Goal: Task Accomplishment & Management: Manage account settings

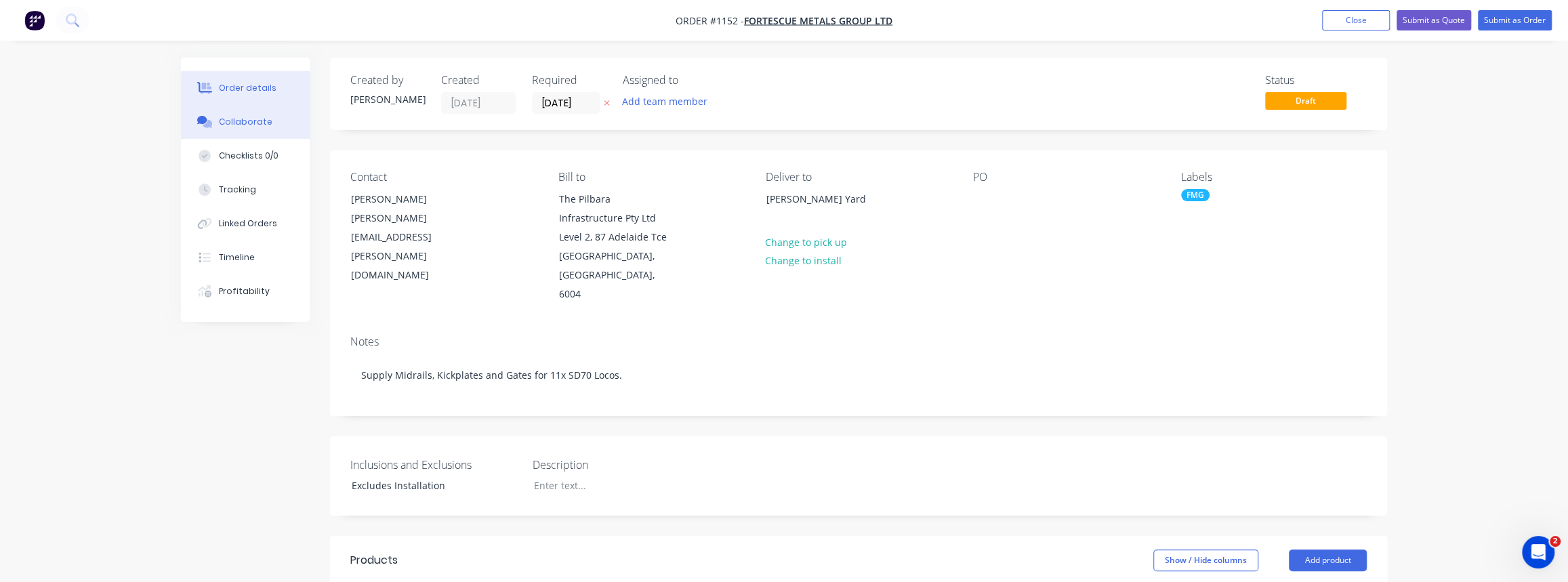
click at [248, 126] on div "Collaborate" at bounding box center [245, 122] width 53 height 12
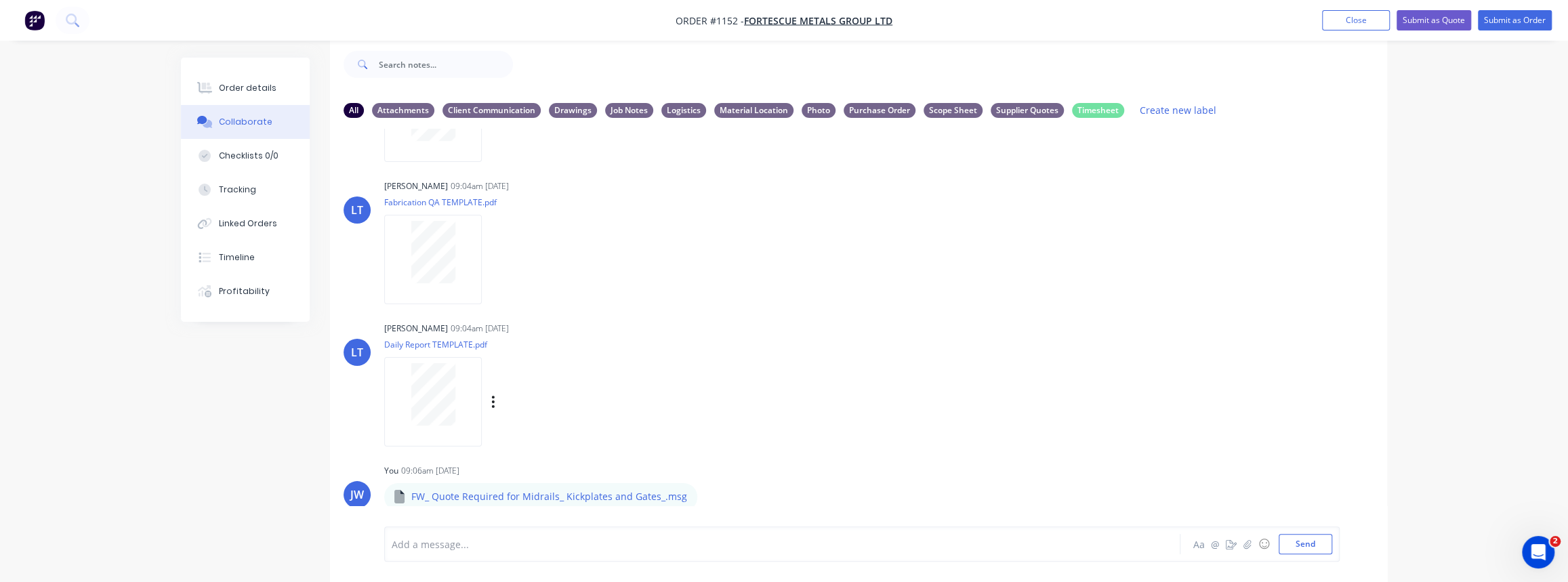
scroll to position [262, 0]
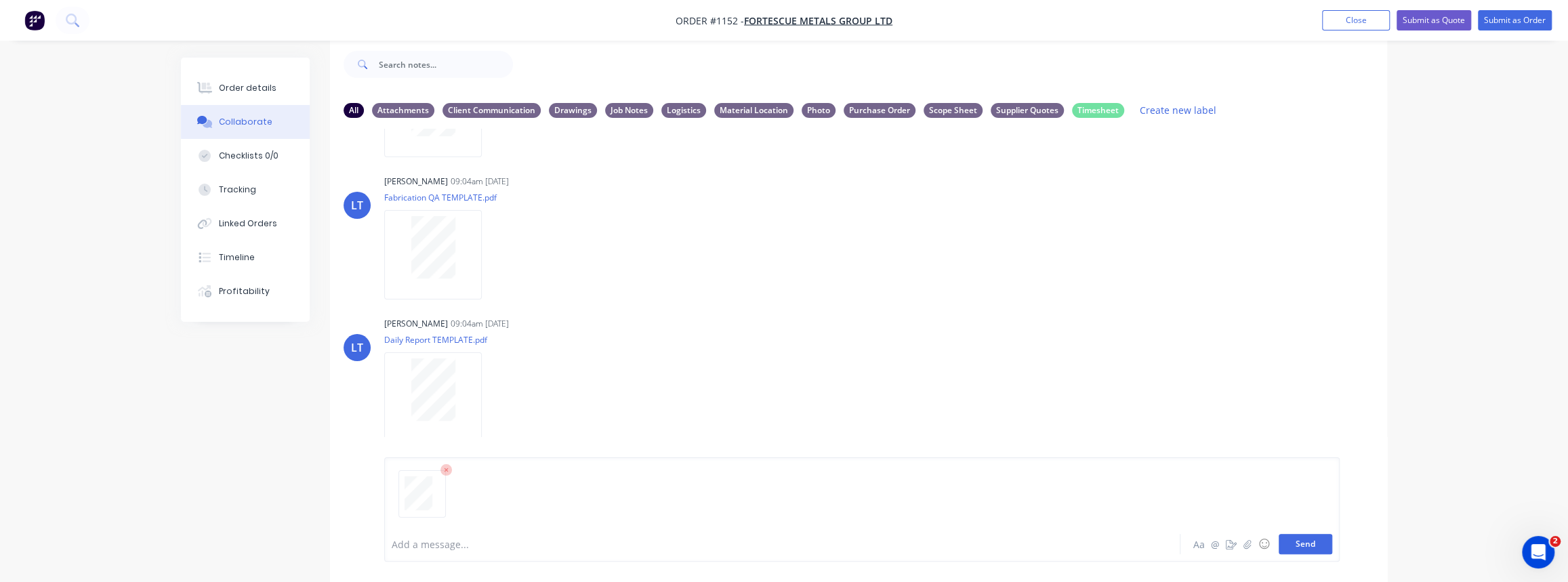
click at [1316, 547] on button "Send" at bounding box center [1305, 544] width 53 height 20
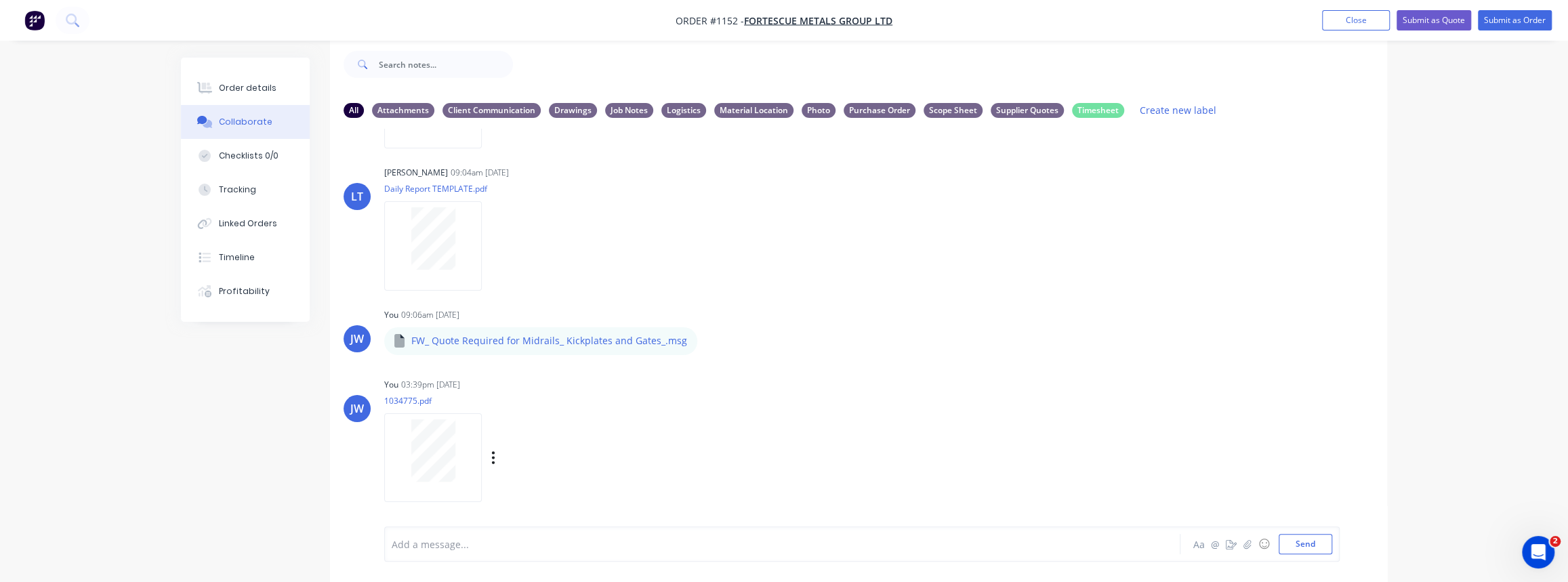
scroll to position [414, 0]
click at [492, 456] on icon "button" at bounding box center [493, 456] width 4 height 16
click at [528, 429] on button "Labels" at bounding box center [582, 427] width 153 height 30
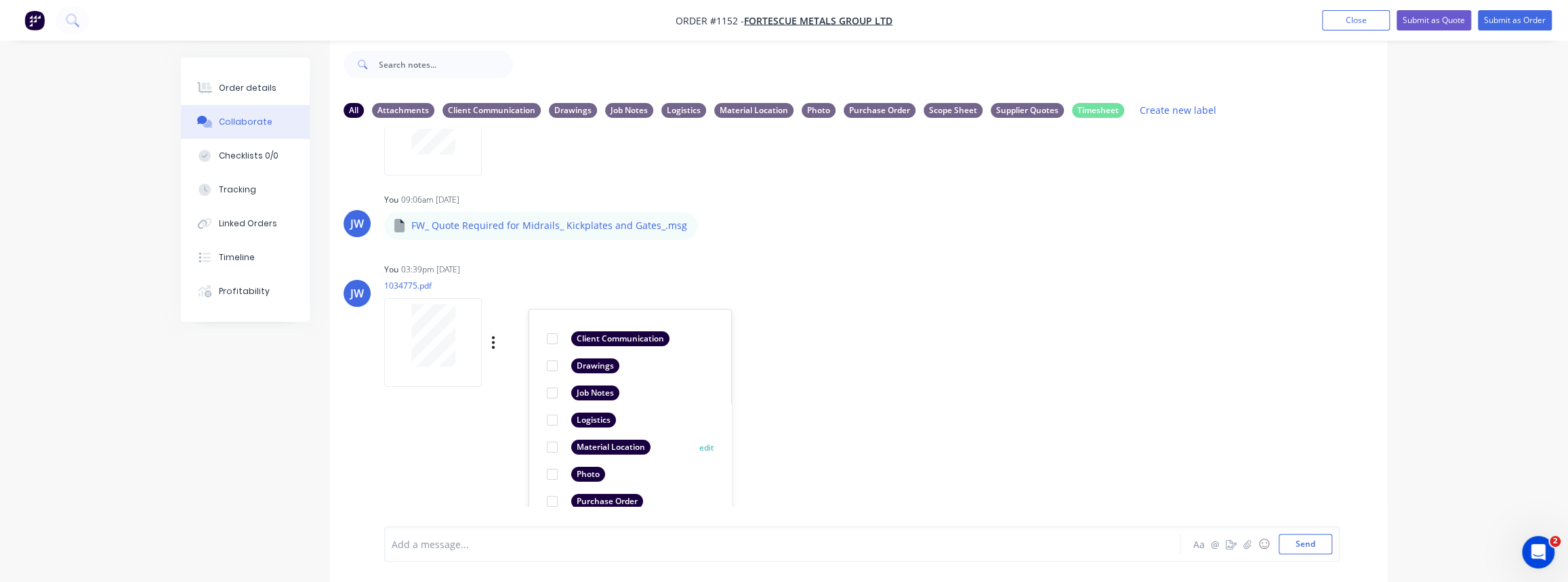
scroll to position [629, 0]
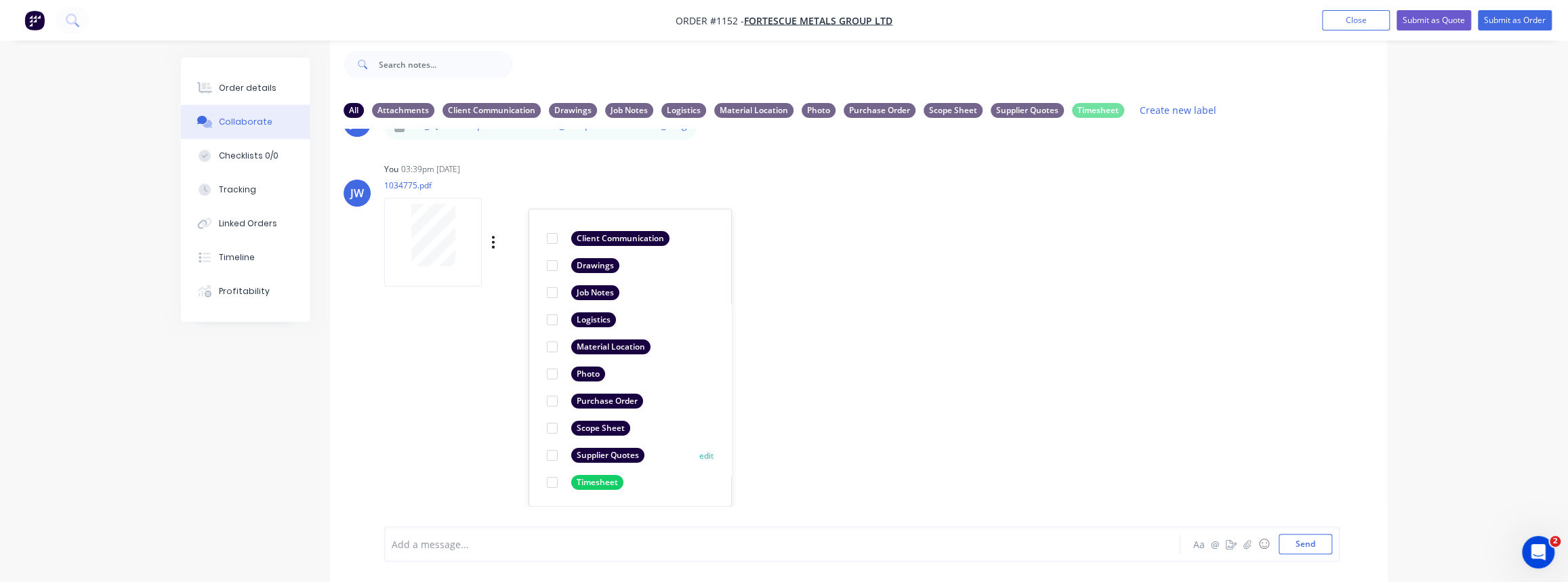
click at [549, 453] on div at bounding box center [552, 455] width 27 height 27
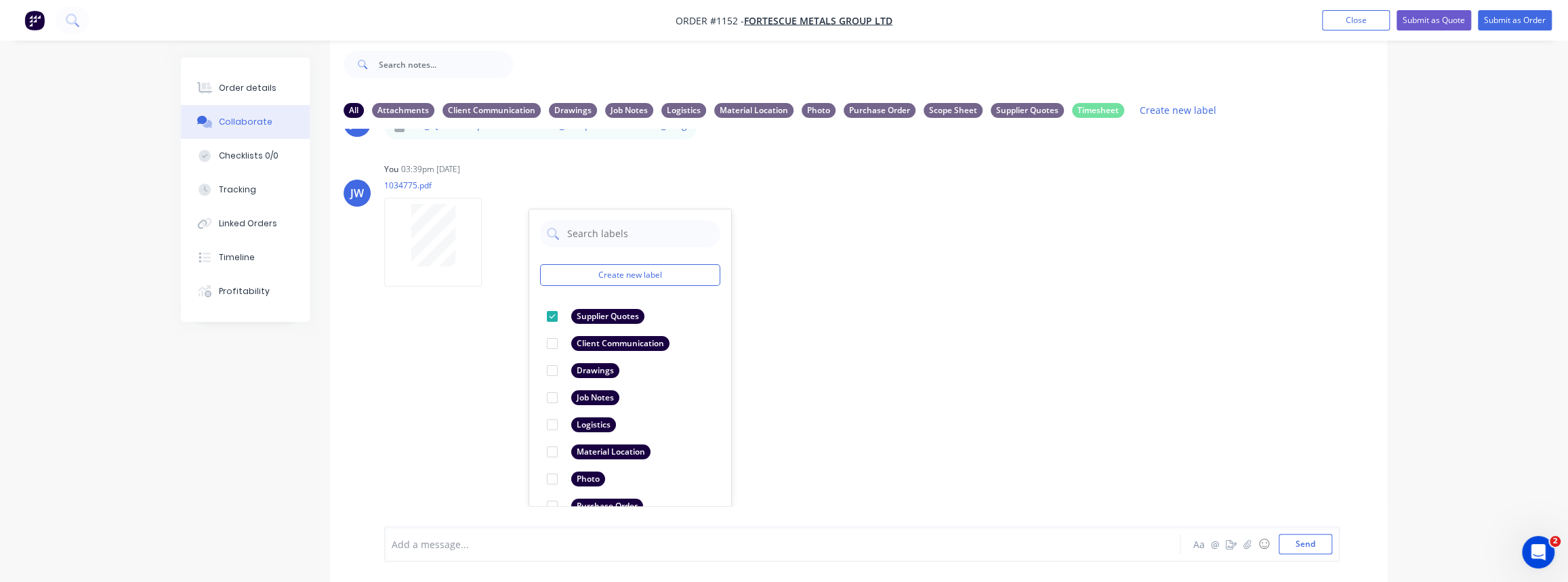
drag, startPoint x: 884, startPoint y: 456, endPoint x: 978, endPoint y: 447, distance: 94.4
click at [884, 455] on div "LT [PERSON_NAME] 09:04am [DATE] Paint Coating Inspection Report.pdf Labels Down…" at bounding box center [858, 317] width 1057 height 377
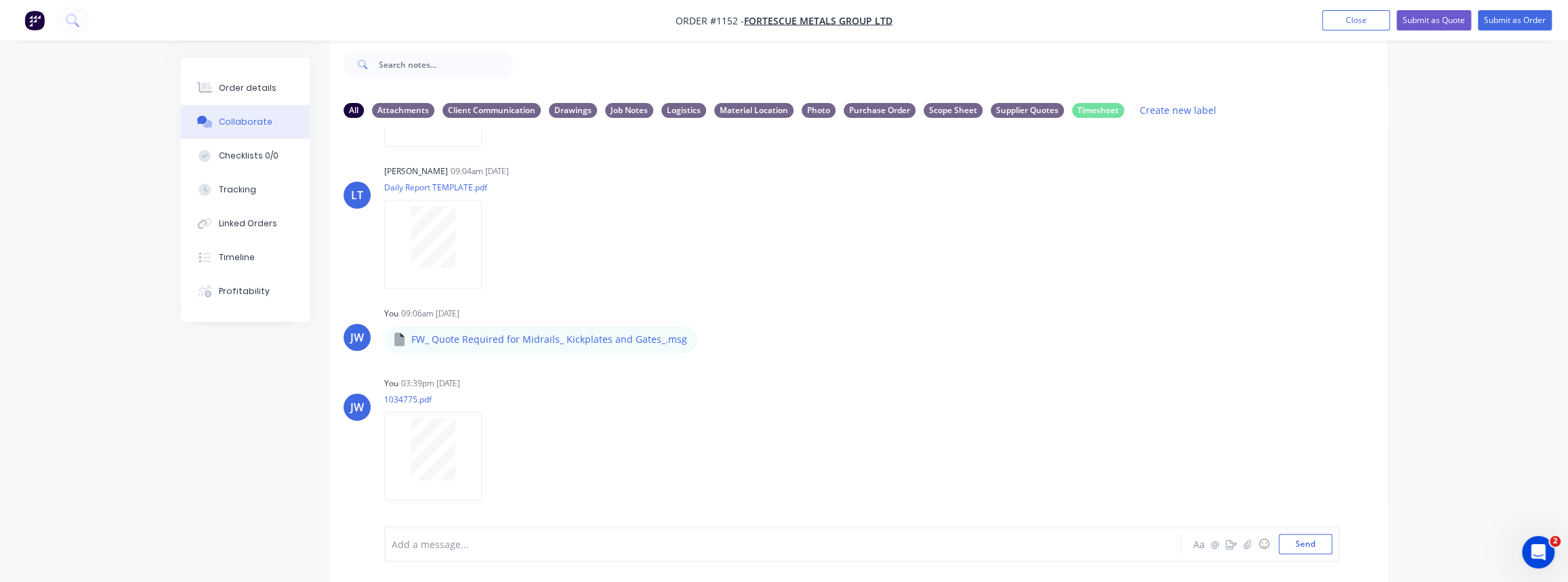
drag, startPoint x: 247, startPoint y: 98, endPoint x: 269, endPoint y: 110, distance: 25.1
click at [247, 98] on button "Order details" at bounding box center [245, 88] width 129 height 34
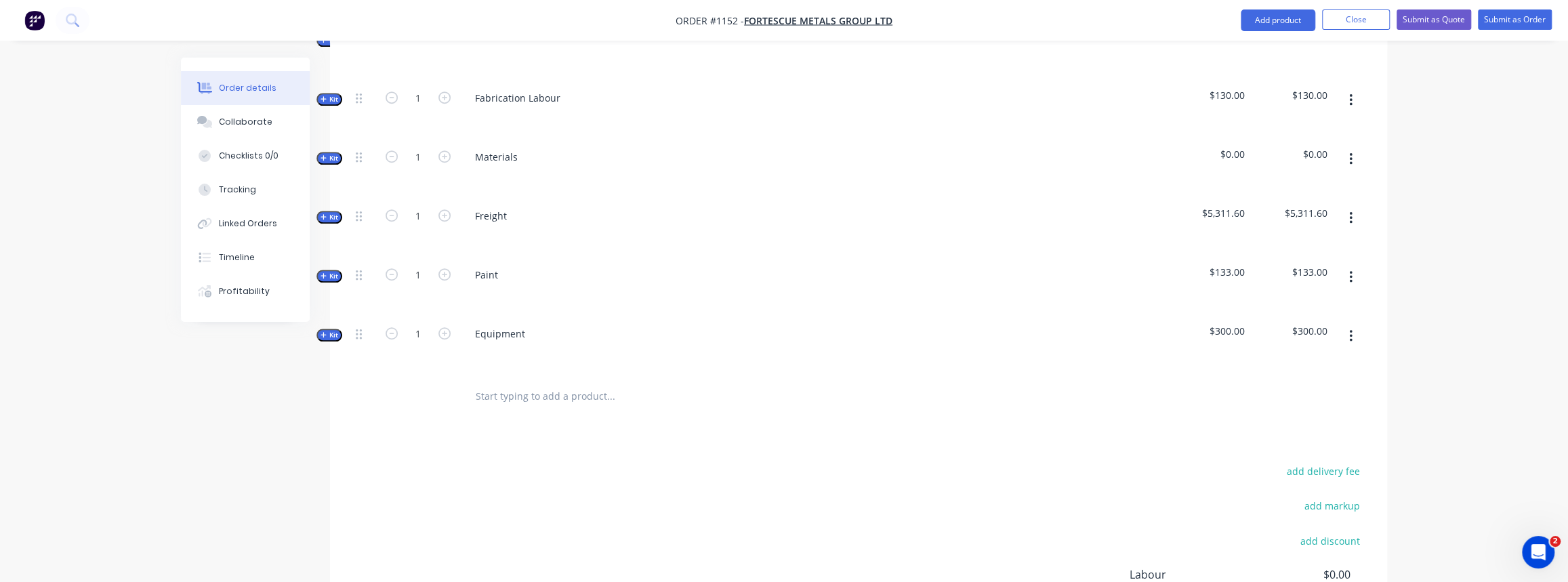
scroll to position [636, 0]
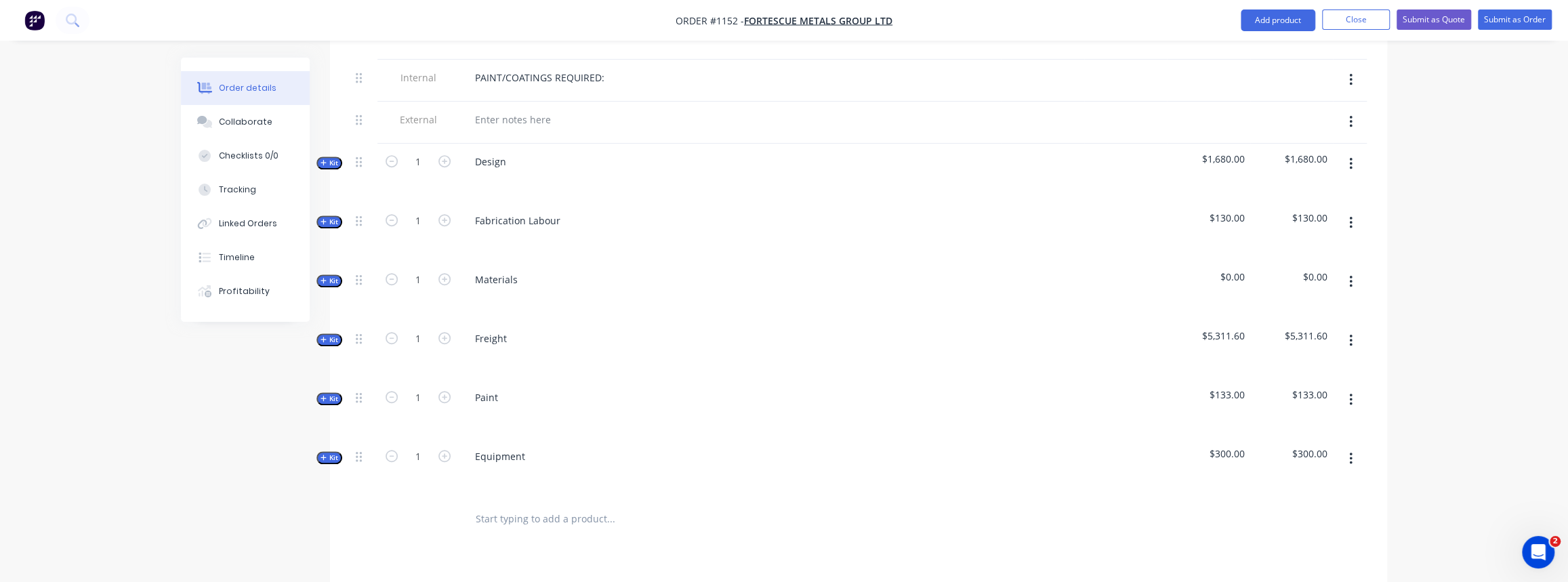
click at [328, 276] on span "Kit" at bounding box center [329, 281] width 17 height 10
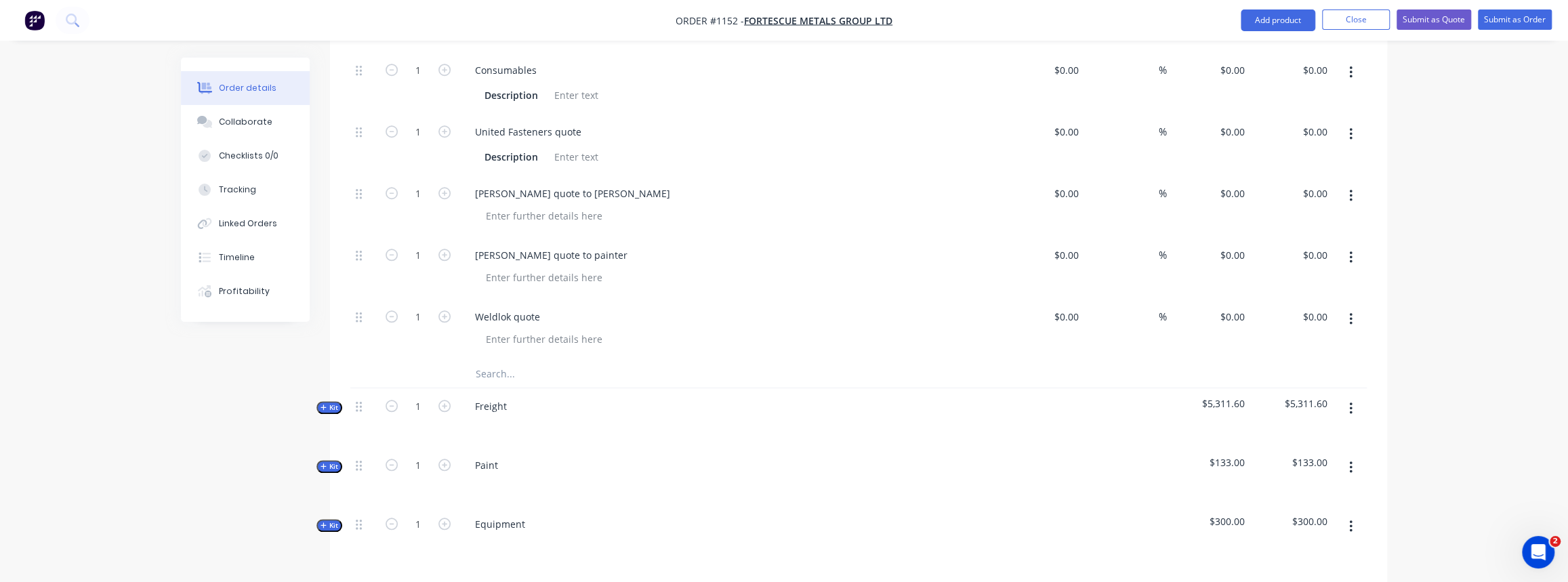
scroll to position [882, 0]
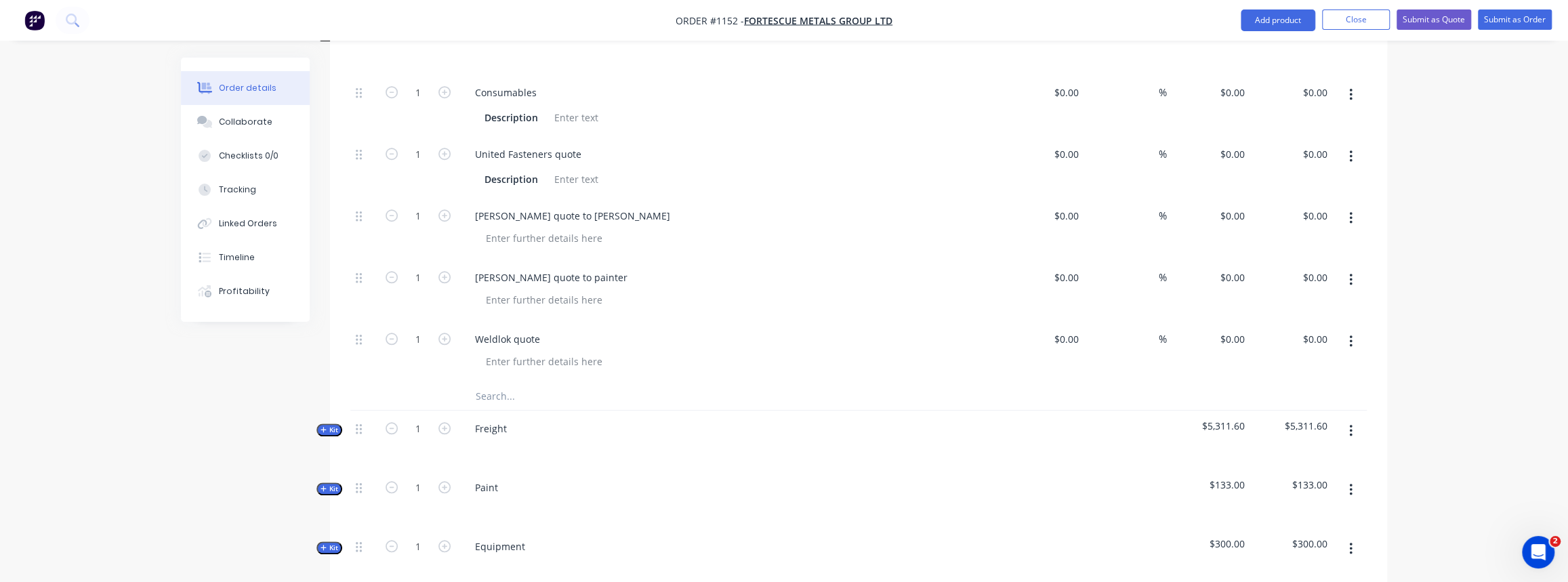
click at [489, 383] on input "text" at bounding box center [610, 396] width 271 height 27
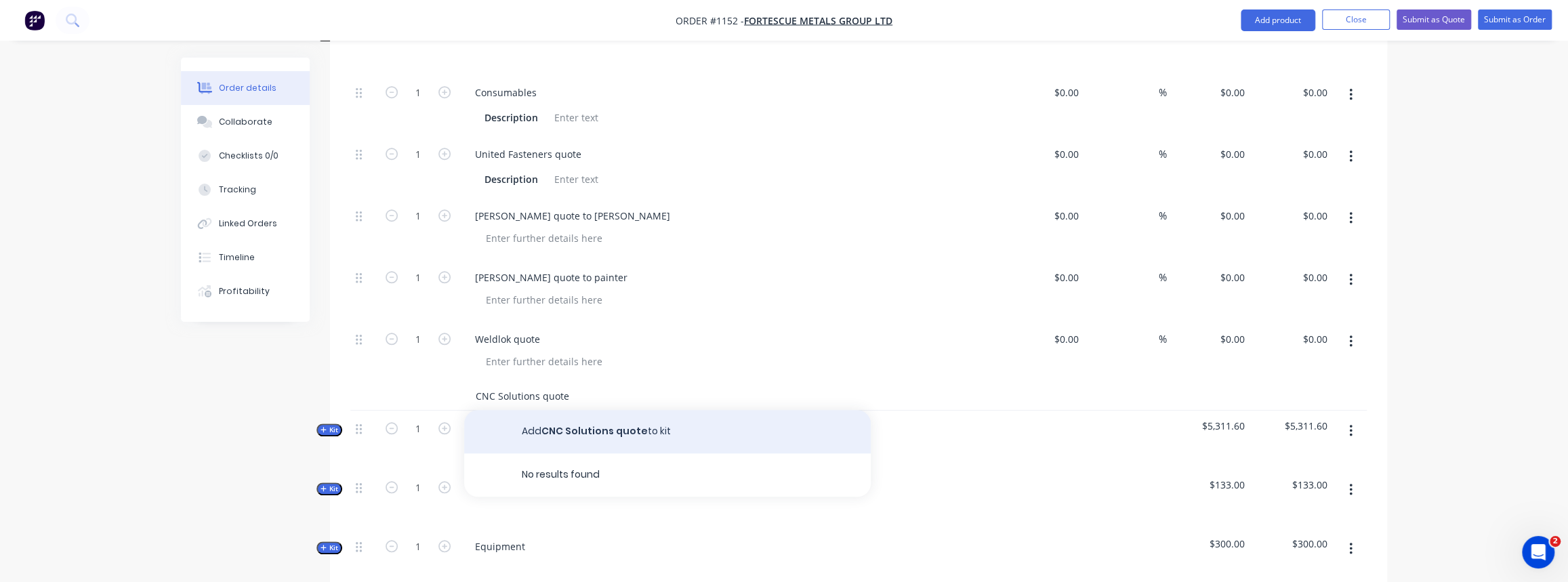
type input "CNC Solutions quote"
click at [557, 409] on button "Add CNC Solutions quote to kit" at bounding box center [667, 431] width 407 height 43
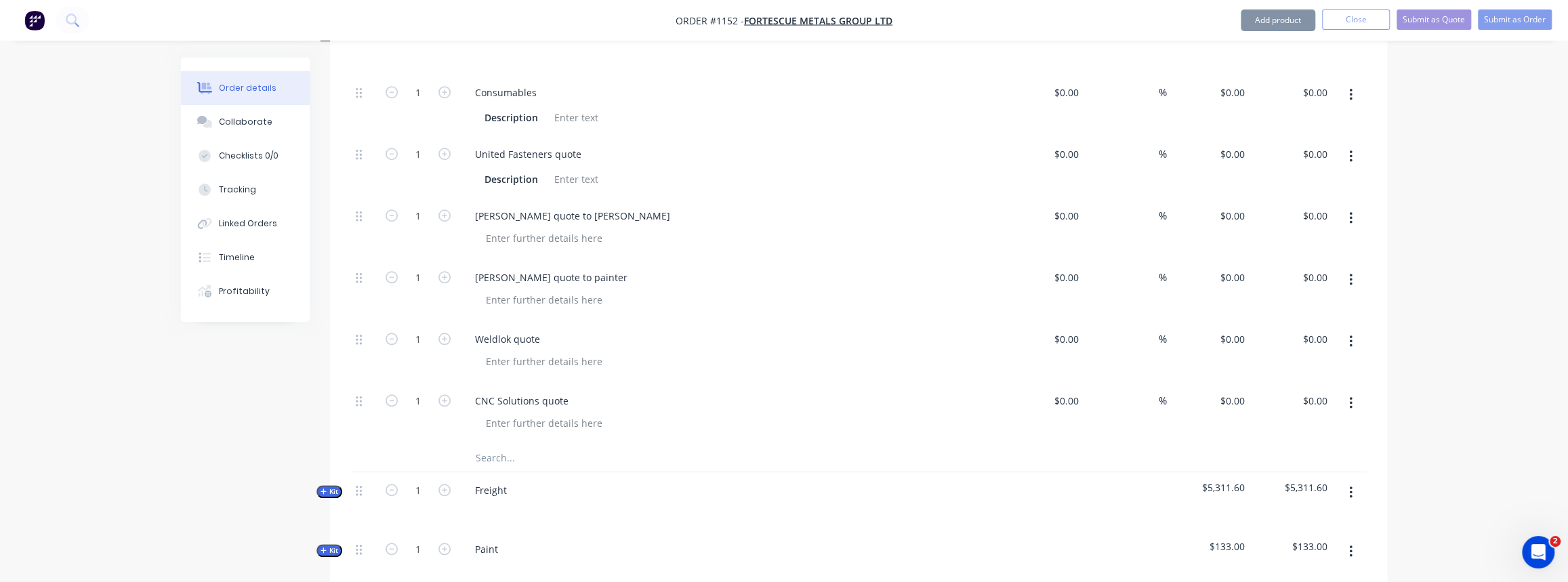
click at [496, 444] on input "text" at bounding box center [610, 458] width 271 height 27
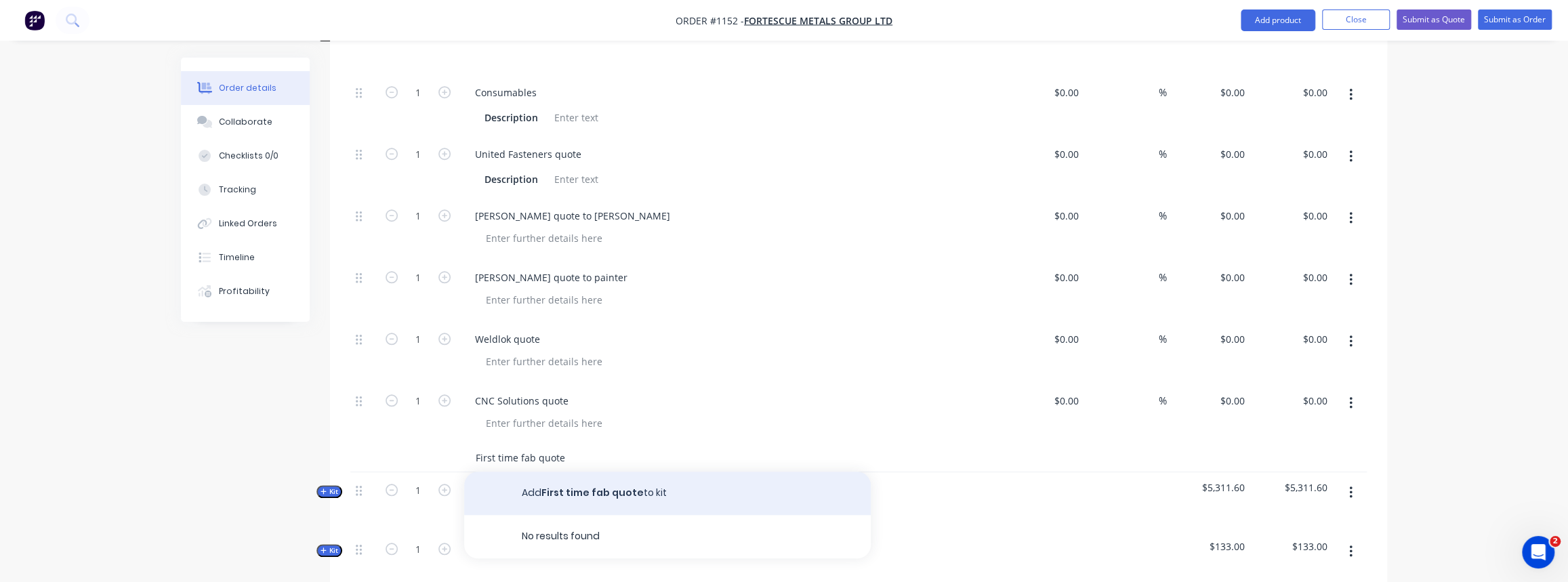
type input "First time fab quote"
click at [581, 483] on button "Add First time fab quote to kit" at bounding box center [667, 493] width 407 height 43
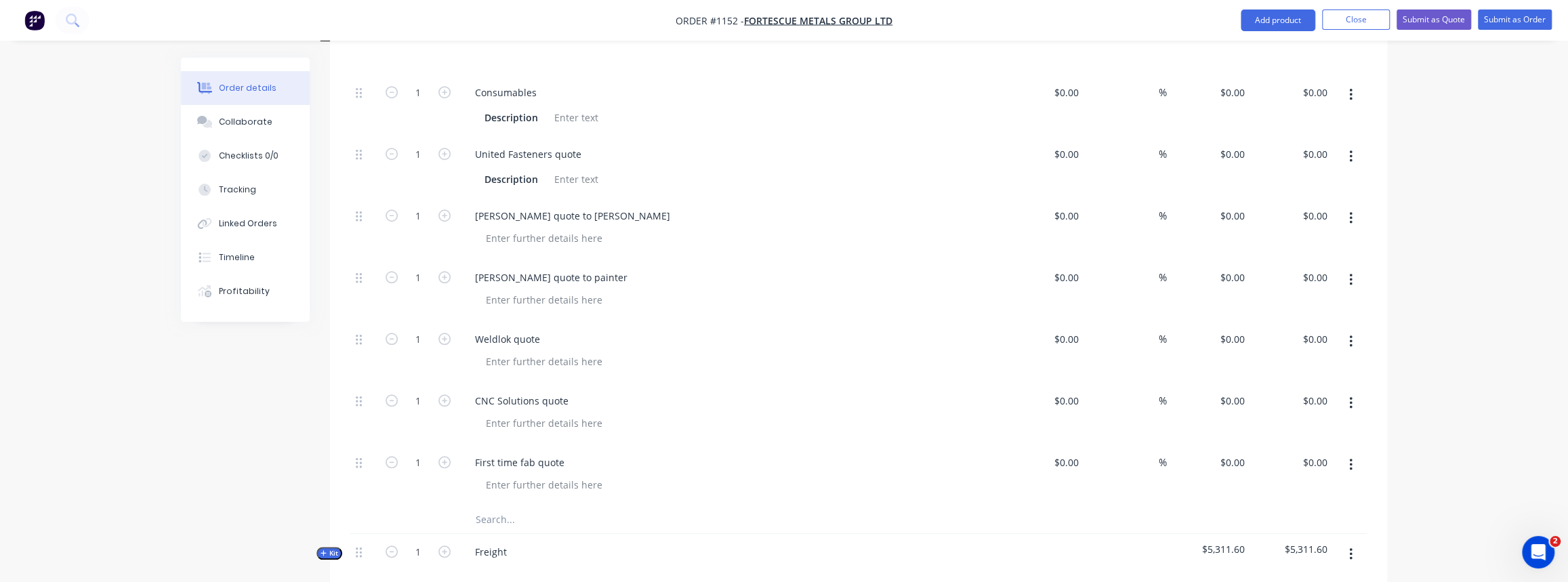
click at [521, 506] on input "text" at bounding box center [610, 519] width 271 height 27
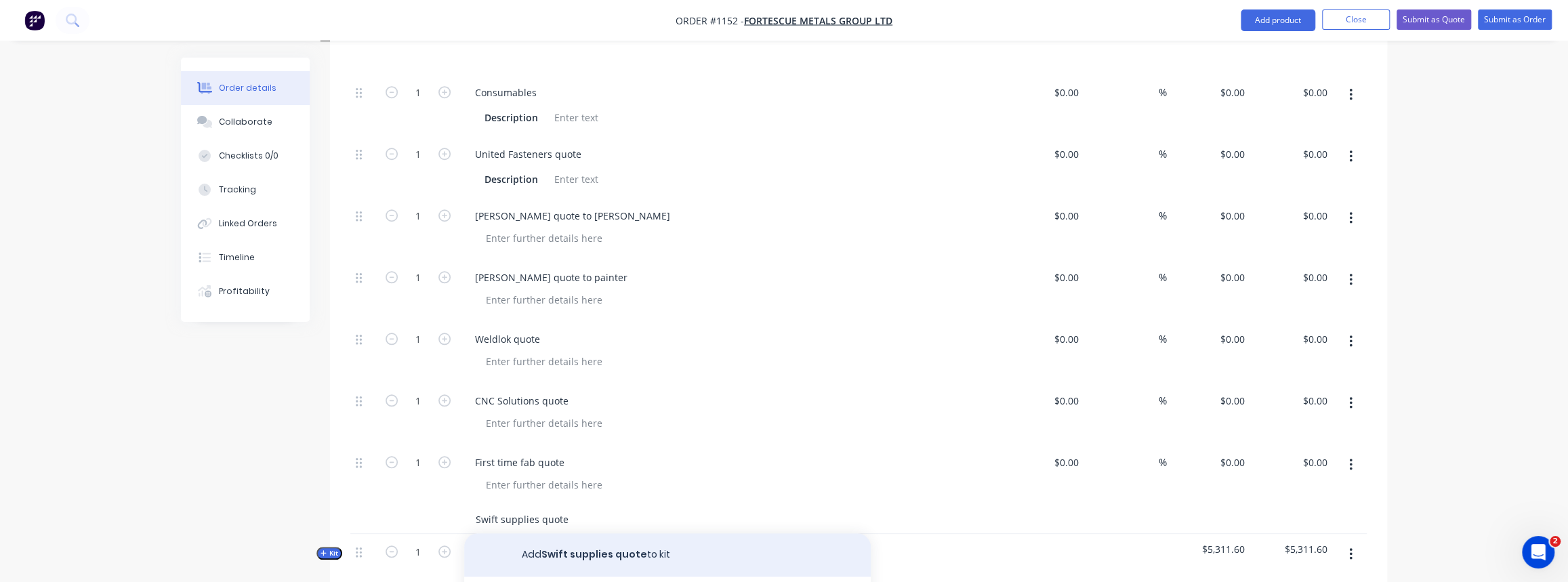
type input "Swift supplies quote"
click at [574, 534] on button "Add Swift supplies quote to kit" at bounding box center [667, 555] width 407 height 43
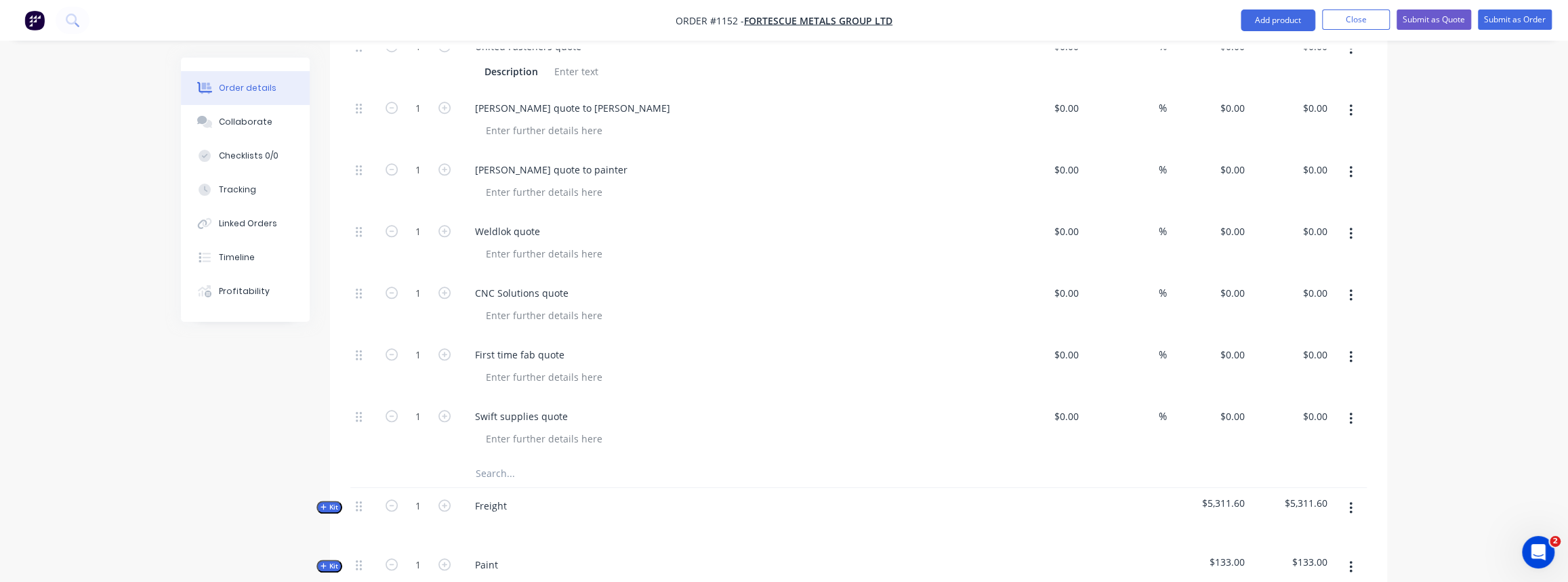
scroll to position [1005, 0]
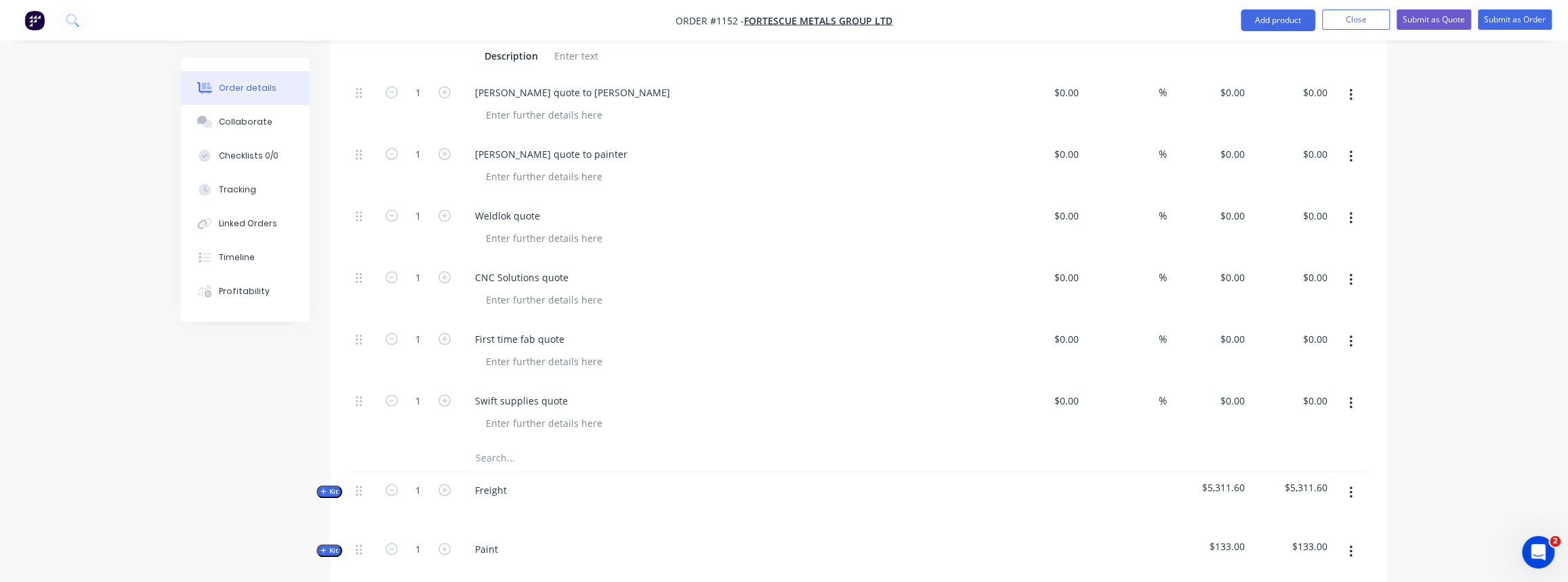
click at [504, 444] on input "text" at bounding box center [610, 458] width 271 height 27
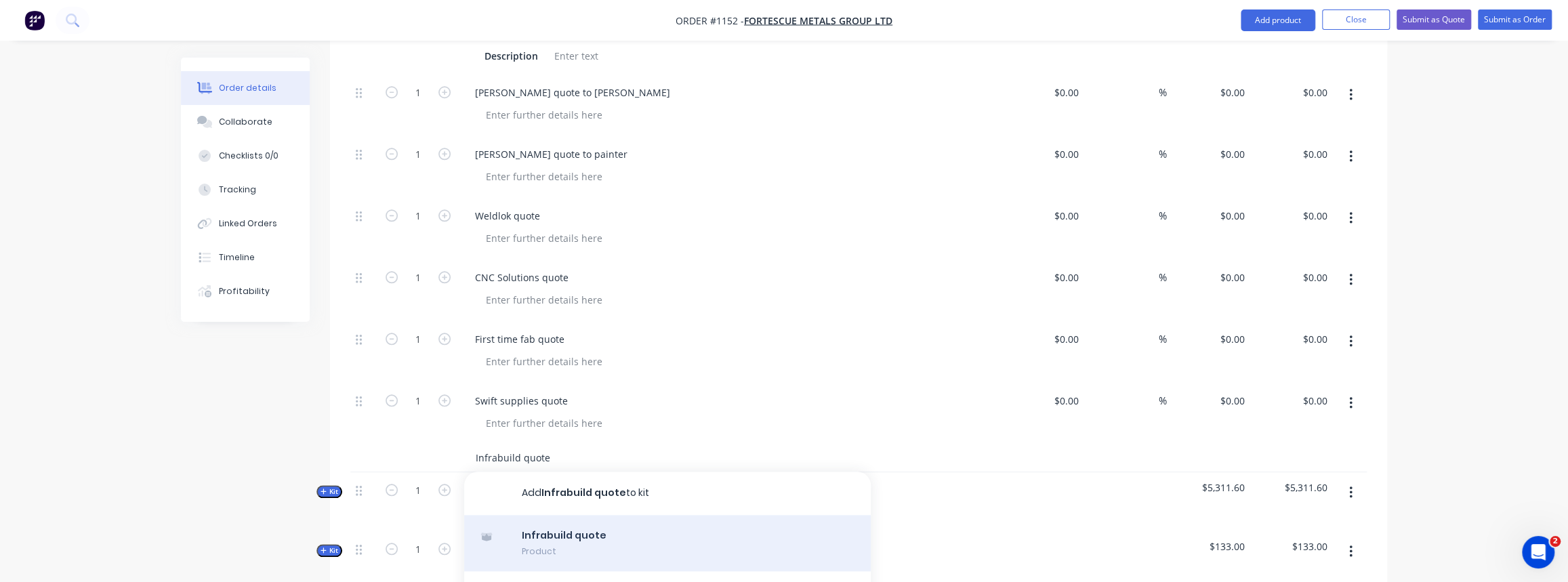
type input "Infrabuild quote"
click at [605, 514] on div "Infrabuild quote Product" at bounding box center [667, 542] width 407 height 57
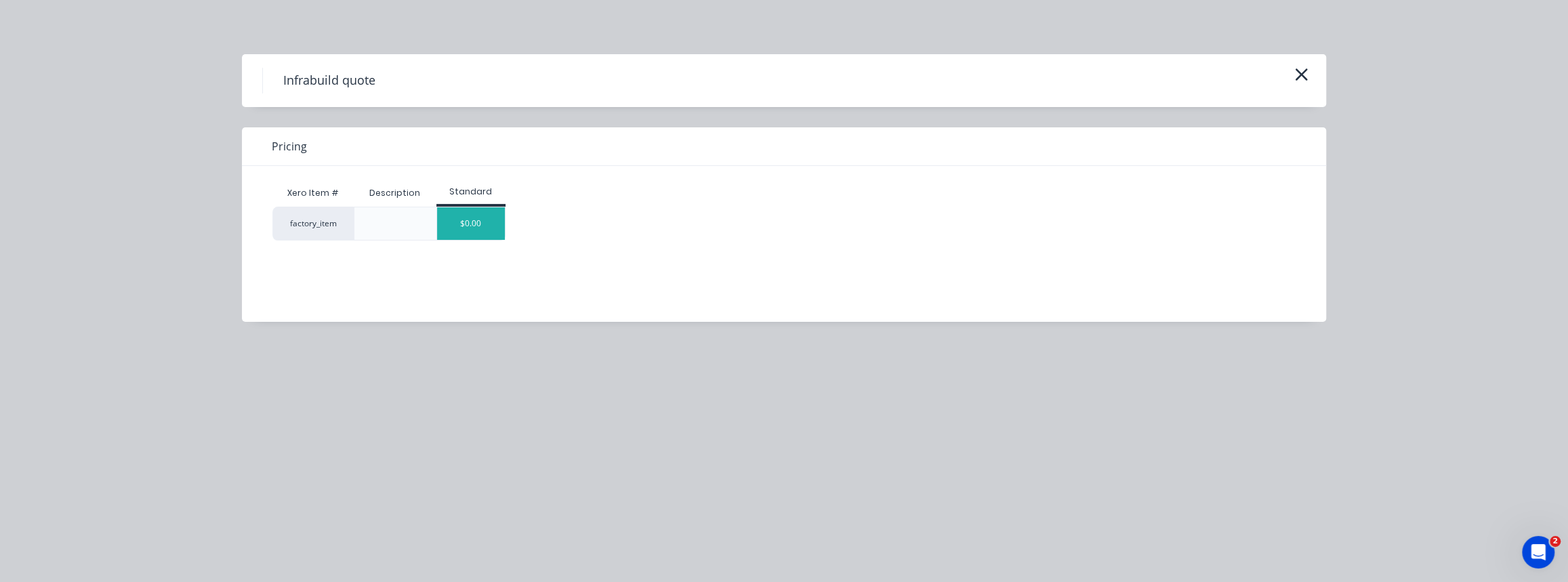
click at [487, 232] on div "$0.00" at bounding box center [471, 223] width 68 height 32
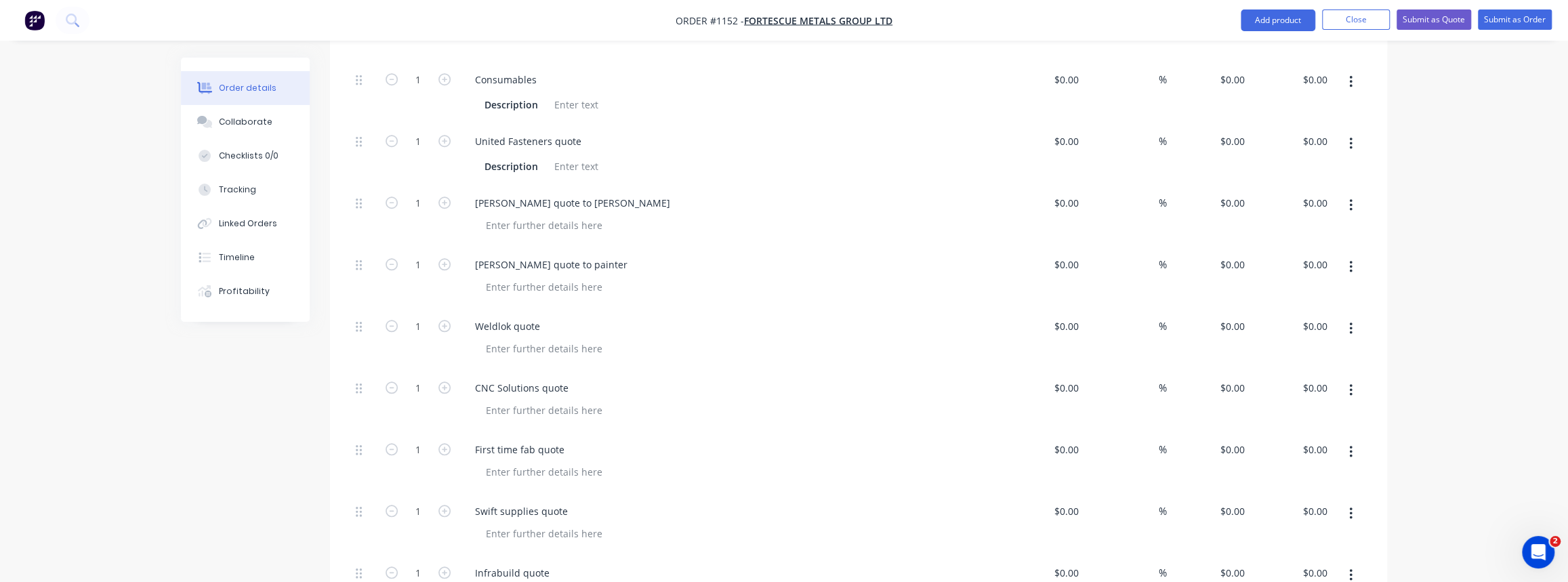
scroll to position [882, 0]
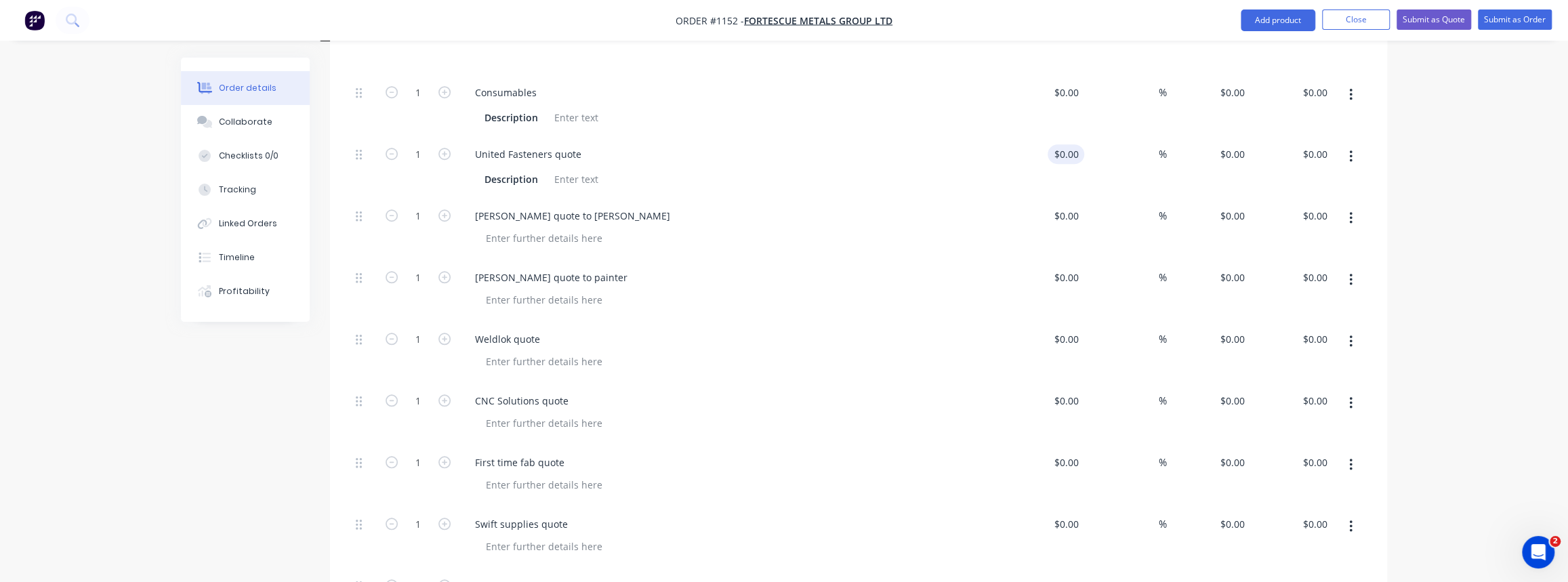
click at [1074, 144] on input "$0.00" at bounding box center [1068, 153] width 31 height 19
type input "1"
type input "$4,114.84"
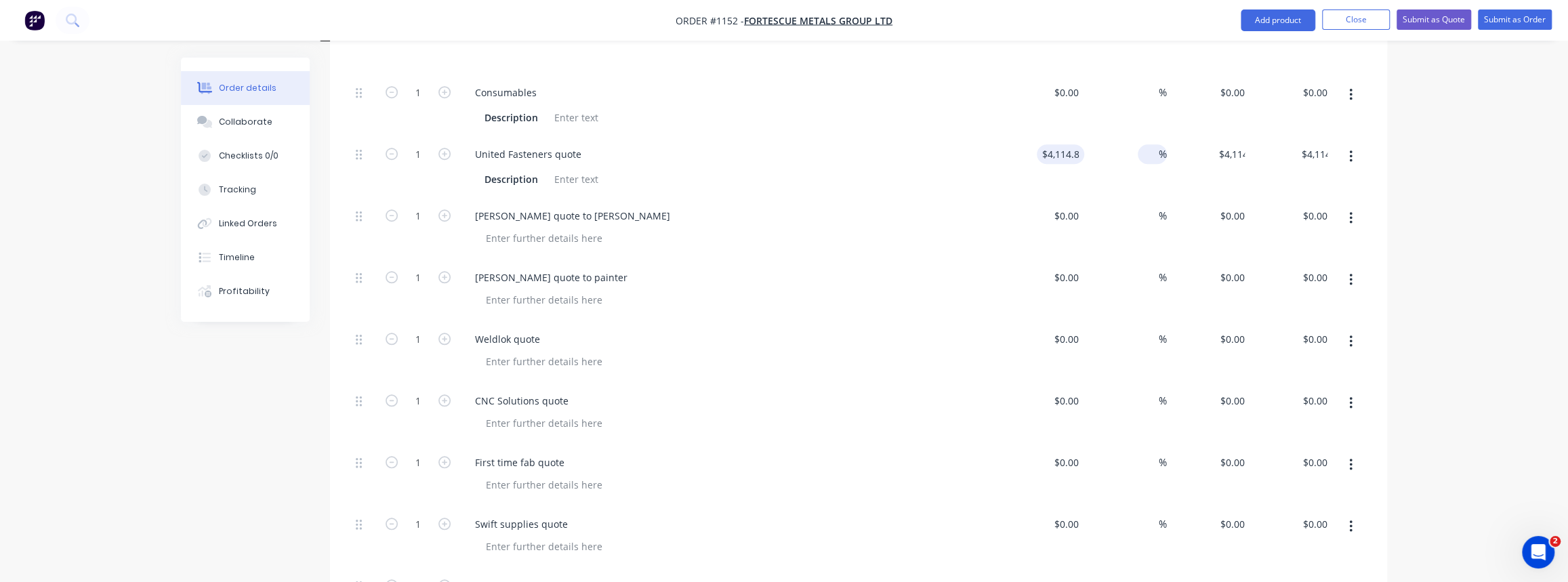
click at [1159, 146] on span "%" at bounding box center [1163, 154] width 8 height 16
type input "15"
type input "$4,732.066"
type input "$4,732.07"
click at [1079, 165] on div "$4,114.84 $4,114.84" at bounding box center [1042, 167] width 84 height 62
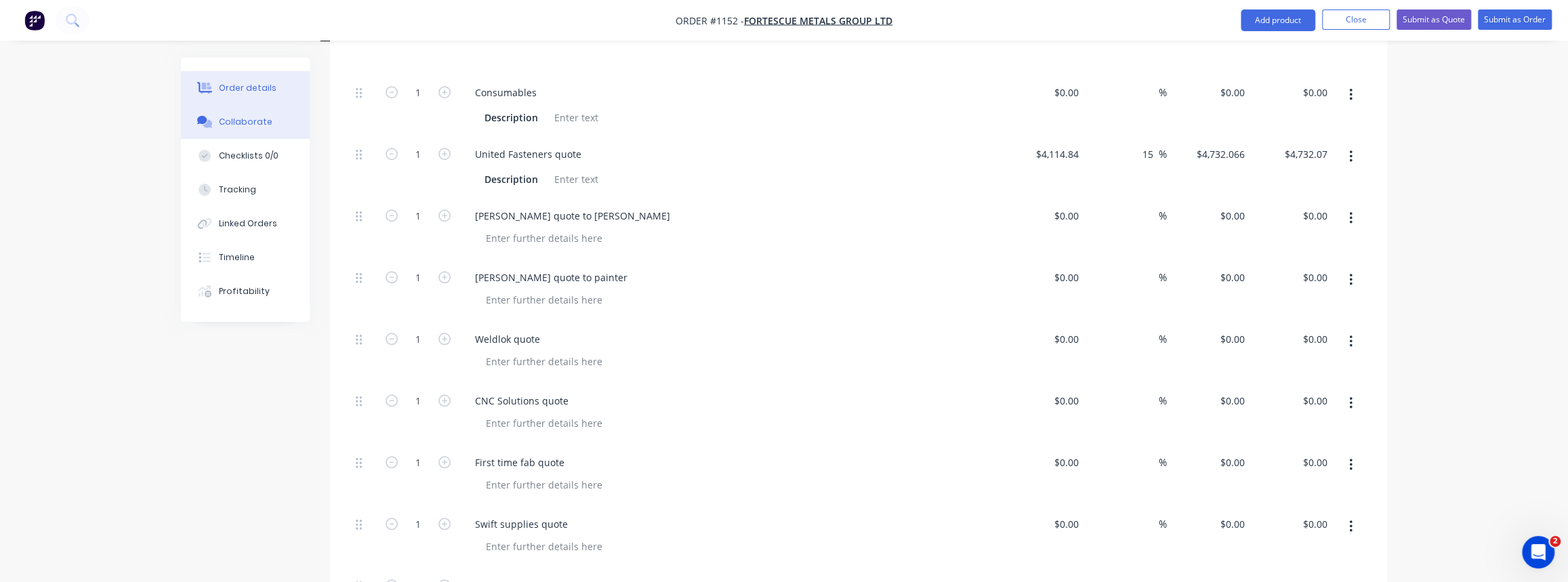
click at [226, 123] on div "Collaborate" at bounding box center [245, 122] width 53 height 12
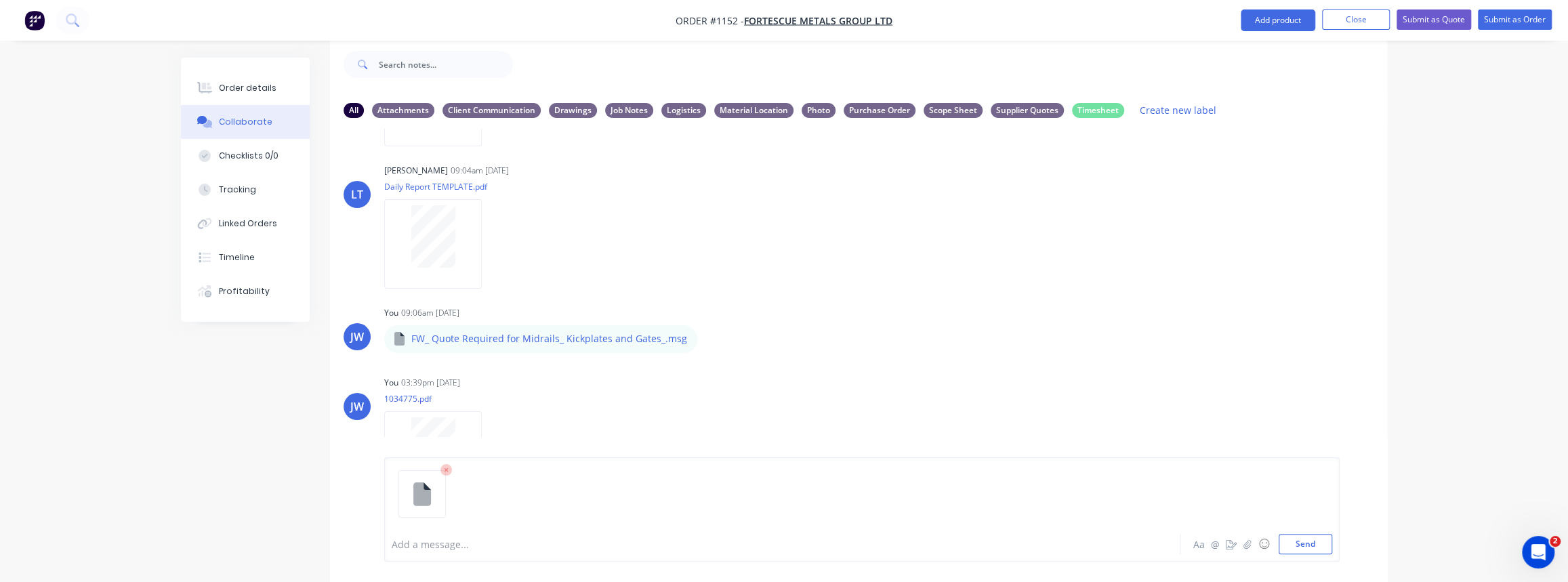
scroll to position [414, 0]
click at [1305, 544] on button "Send" at bounding box center [1305, 544] width 53 height 20
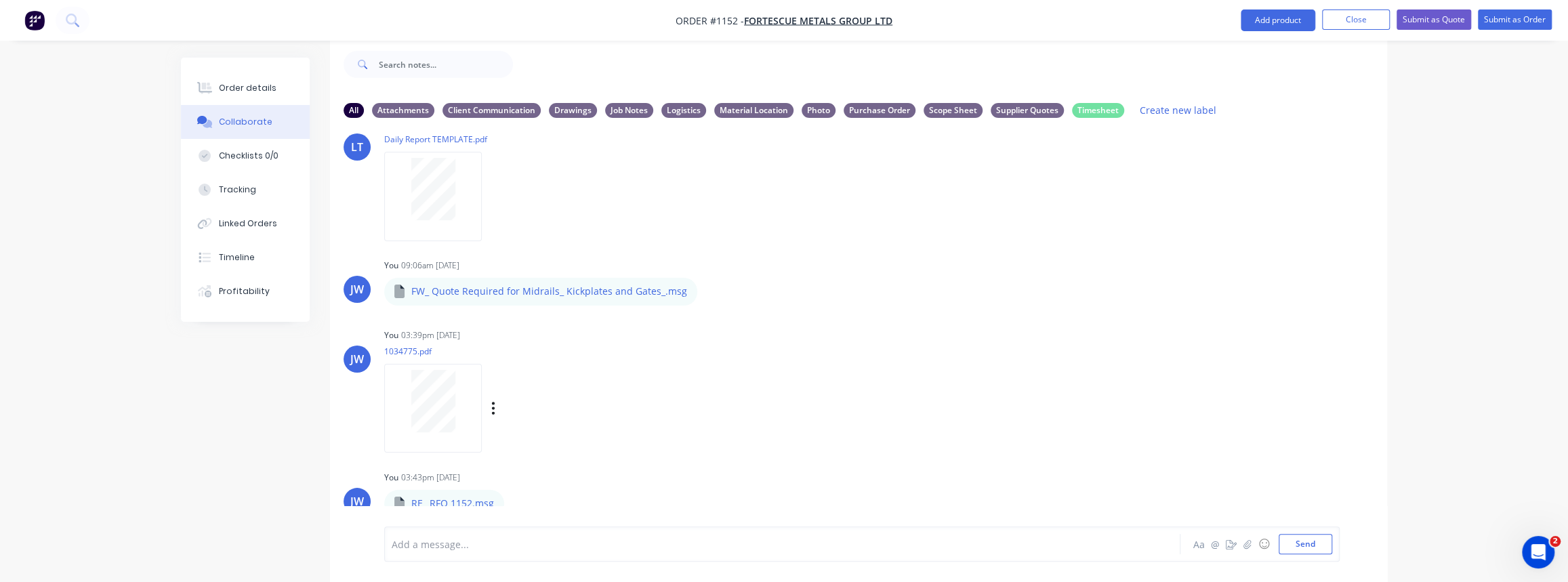
scroll to position [473, 0]
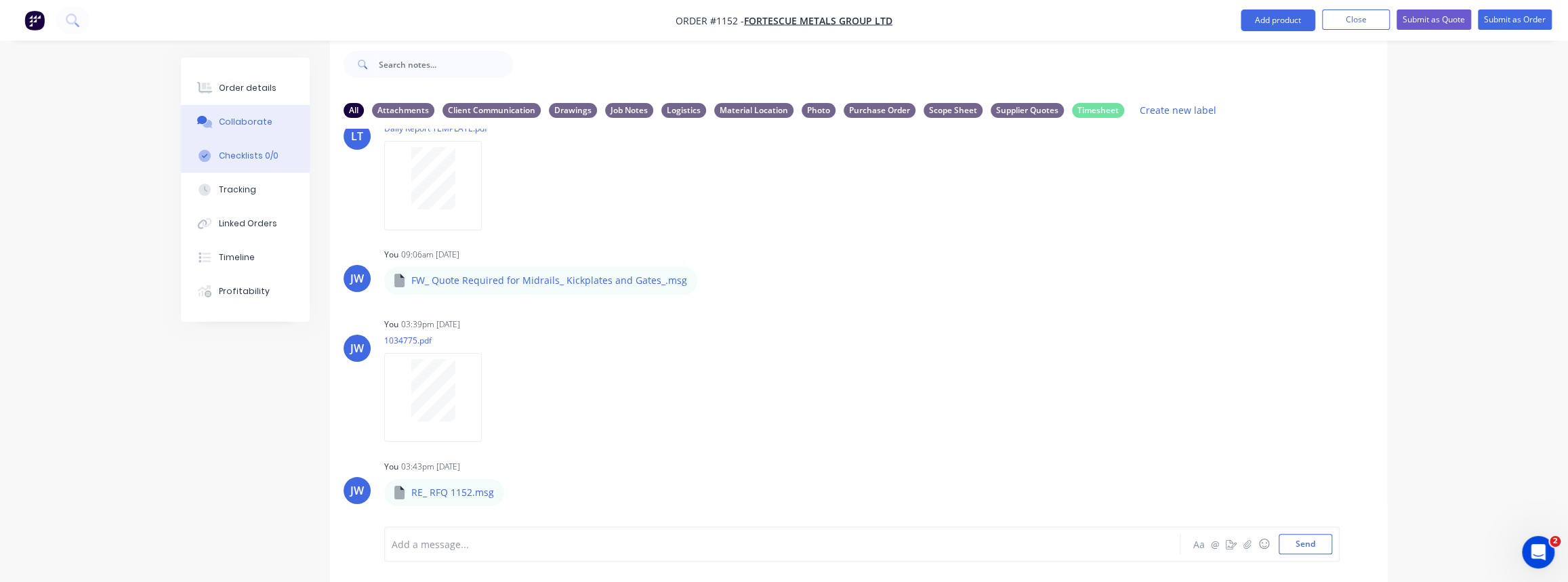
click at [238, 158] on div "Checklists 0/0" at bounding box center [248, 155] width 60 height 12
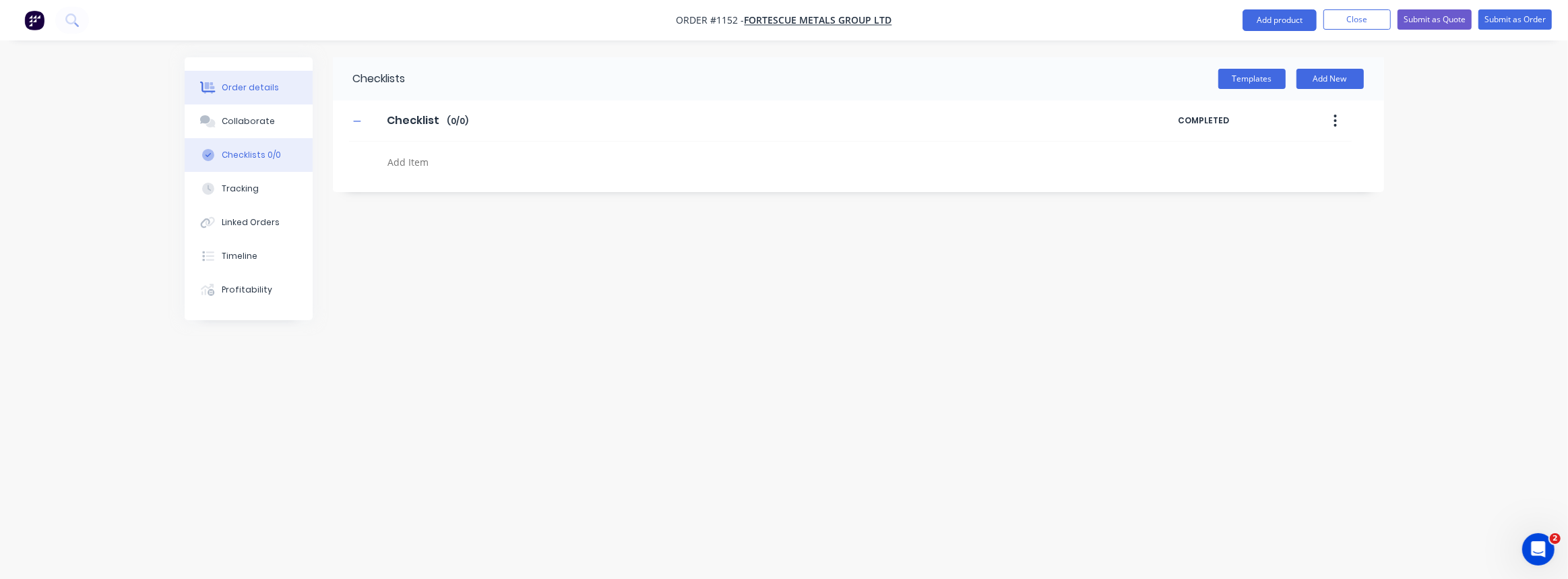
click at [223, 89] on div "Order details" at bounding box center [251, 87] width 57 height 12
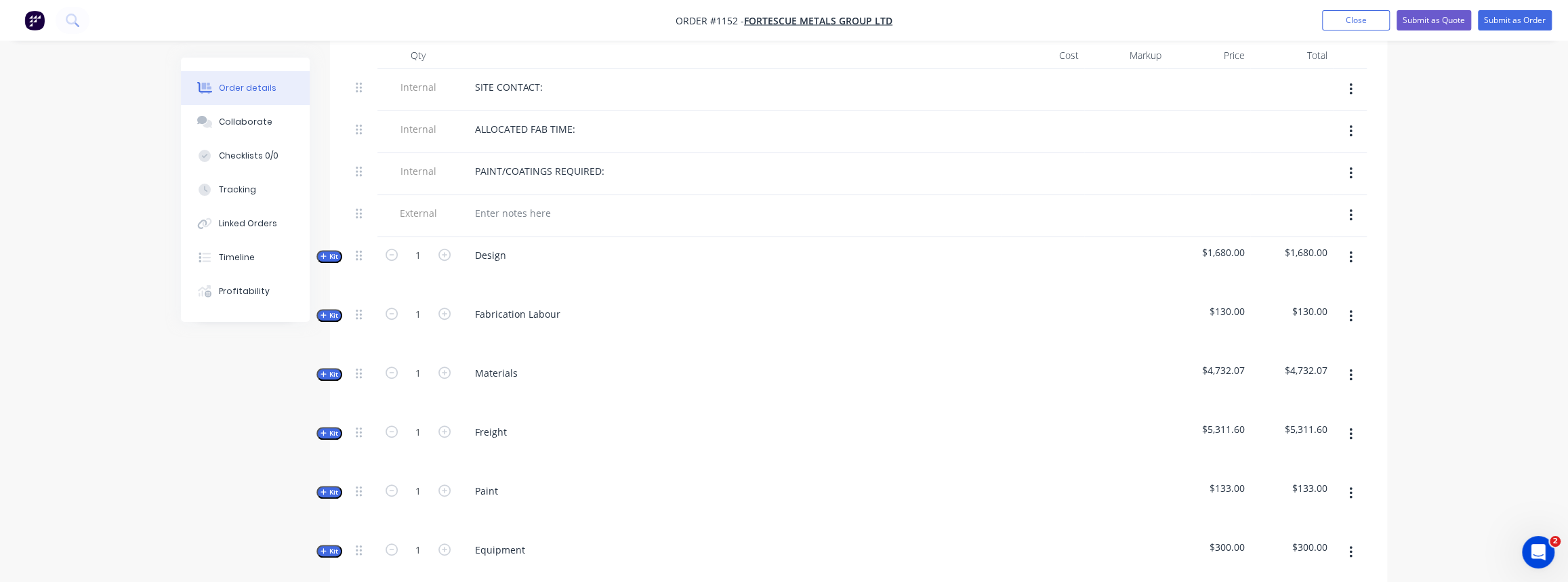
scroll to position [677, 0]
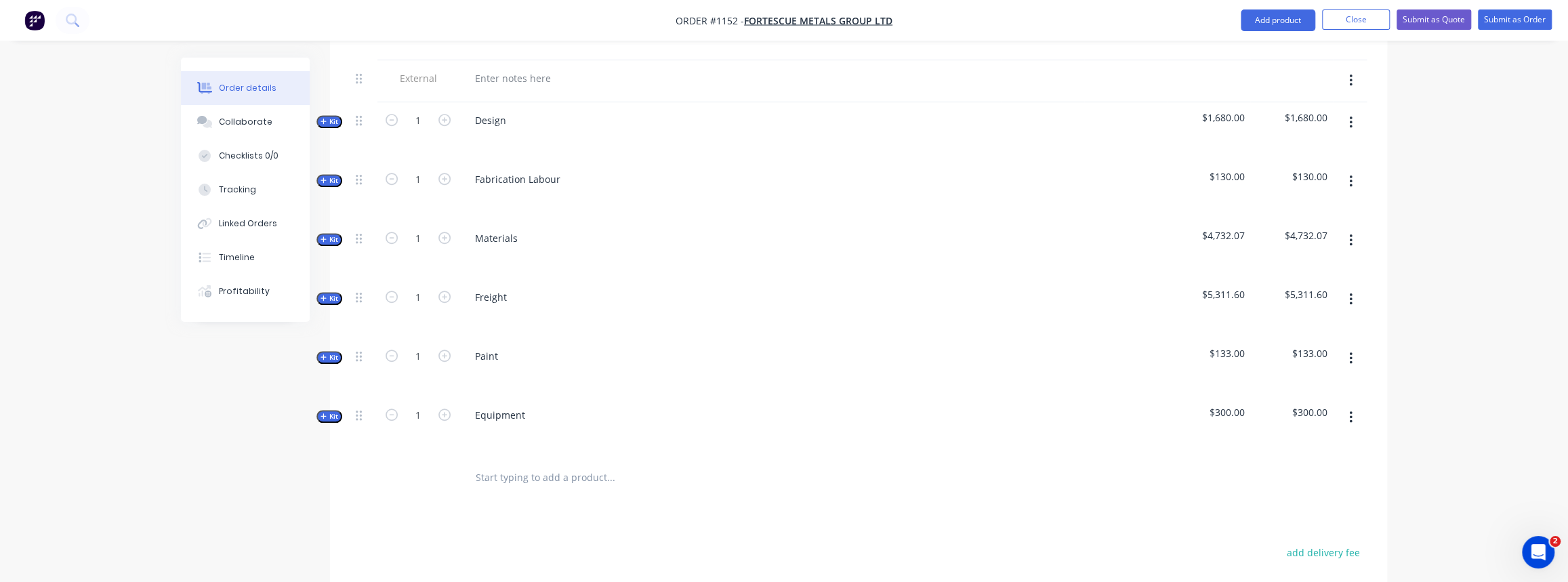
click at [333, 352] on span "Kit" at bounding box center [329, 357] width 17 height 10
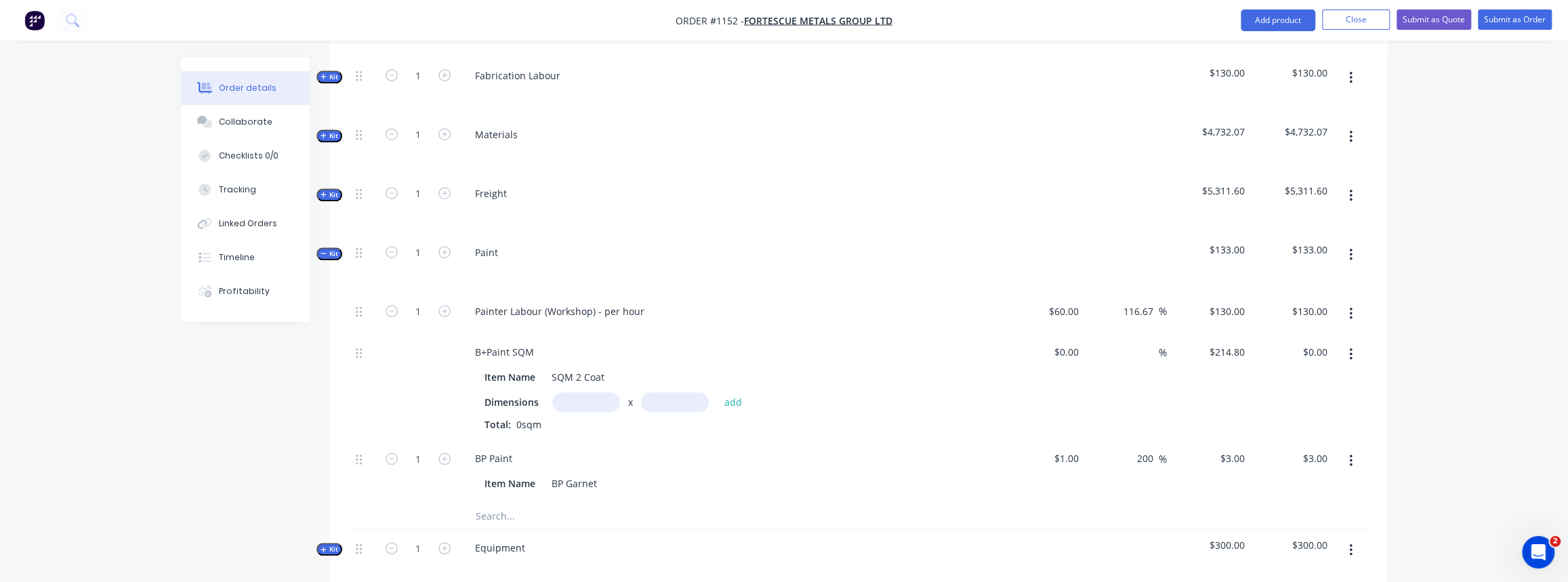
scroll to position [800, 0]
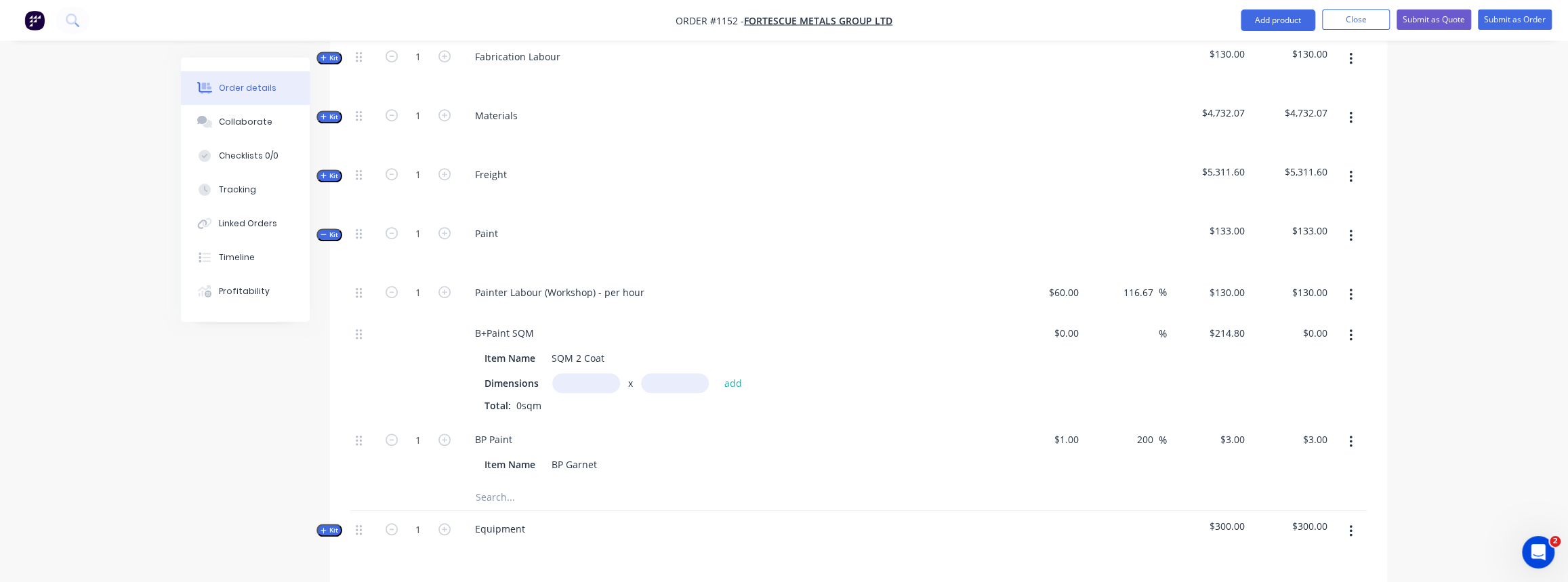
click at [509, 483] on input "text" at bounding box center [610, 496] width 271 height 27
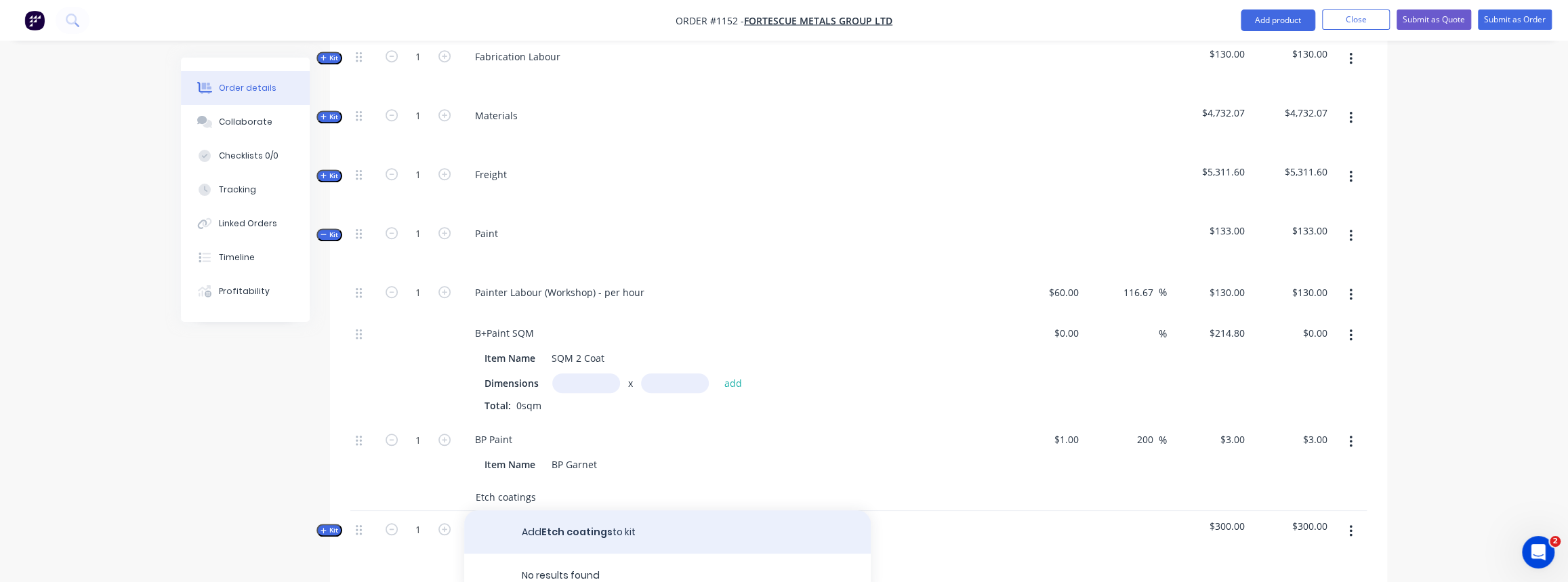
type input "Etch coatings"
click at [595, 510] on button "Add Etch coatings to kit" at bounding box center [667, 532] width 407 height 43
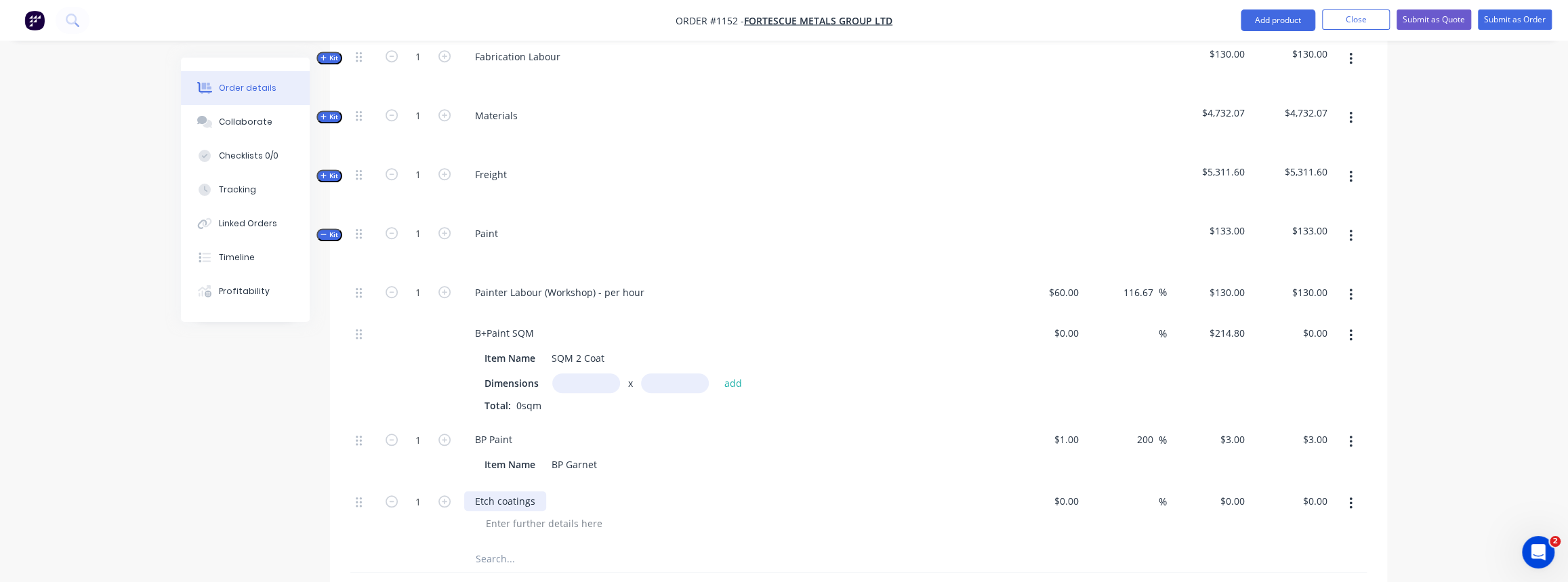
click at [536, 491] on div "Etch coatings" at bounding box center [505, 500] width 82 height 19
click at [1057, 483] on div at bounding box center [1042, 514] width 84 height 62
type input "$3,682.90"
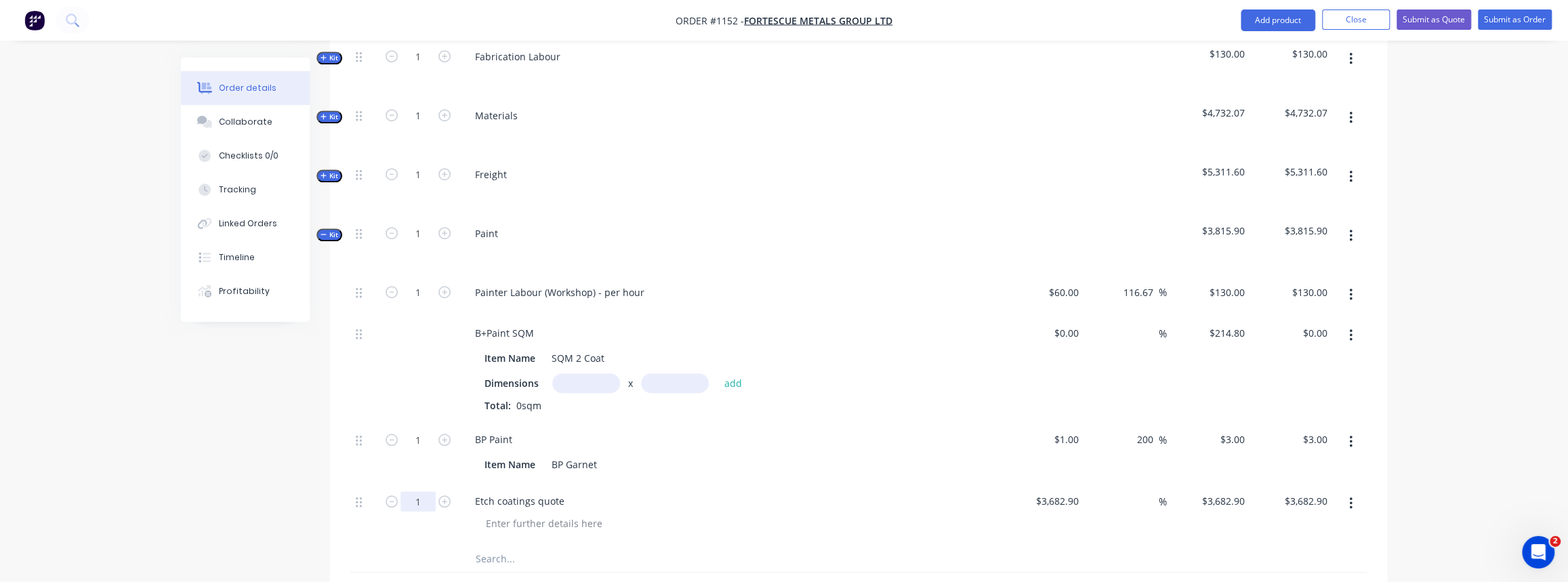
click at [425, 491] on input "1" at bounding box center [418, 501] width 35 height 20
type input "11"
type input "$40,511.90"
click at [1152, 491] on input at bounding box center [1151, 500] width 16 height 19
type input "15"
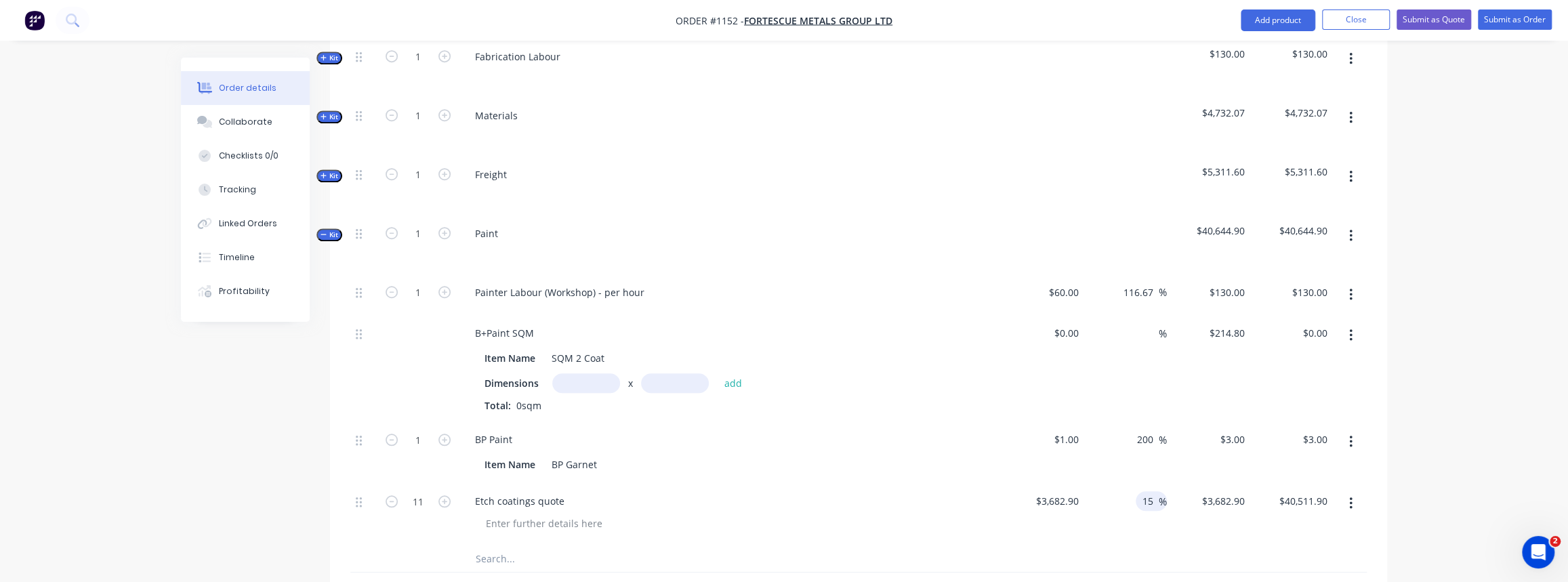
type input "$4,235.335"
type input "$46,588.69"
click at [1098, 545] on div at bounding box center [859, 558] width 1017 height 28
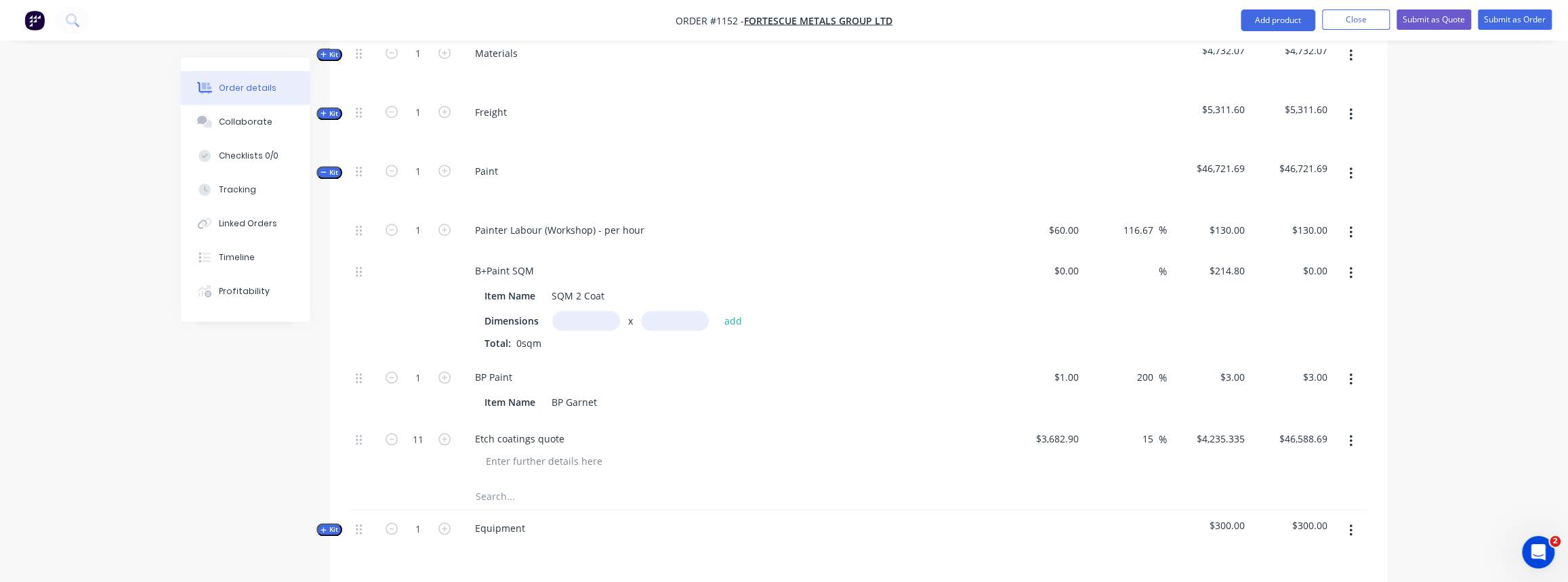
scroll to position [861, 0]
click at [325, 172] on icon "button" at bounding box center [323, 172] width 6 height 1
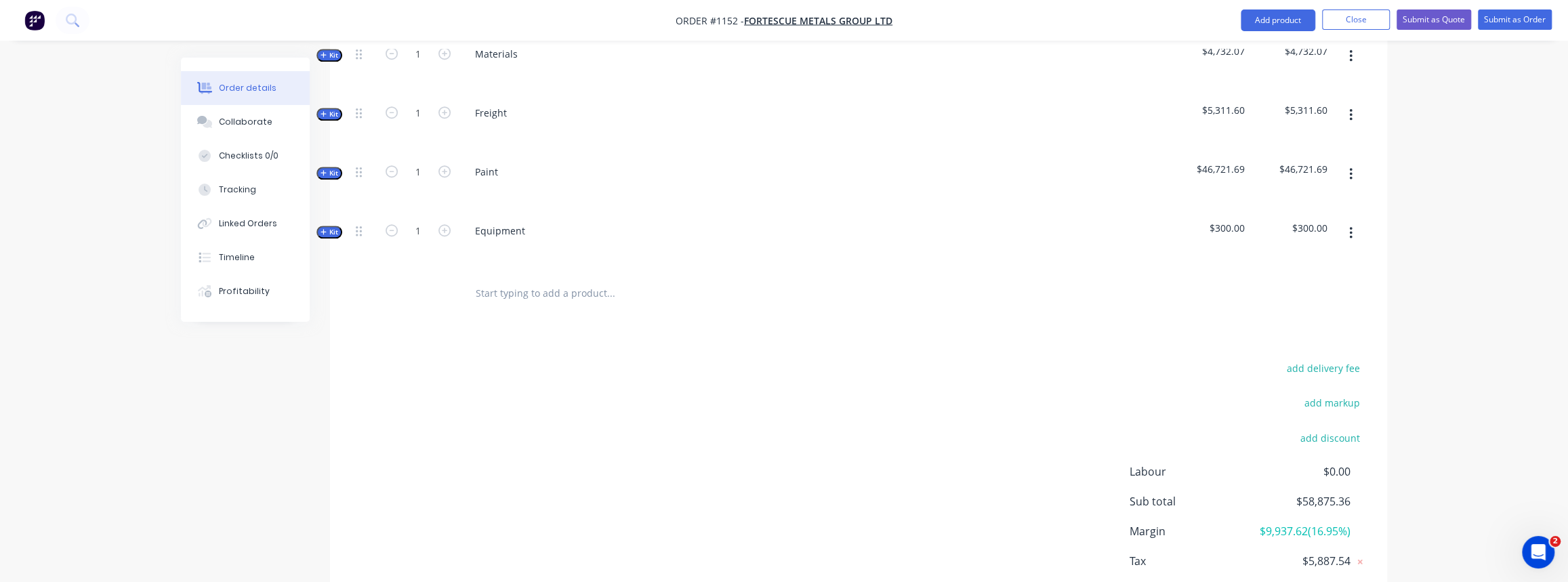
click at [325, 169] on icon "button" at bounding box center [323, 172] width 6 height 6
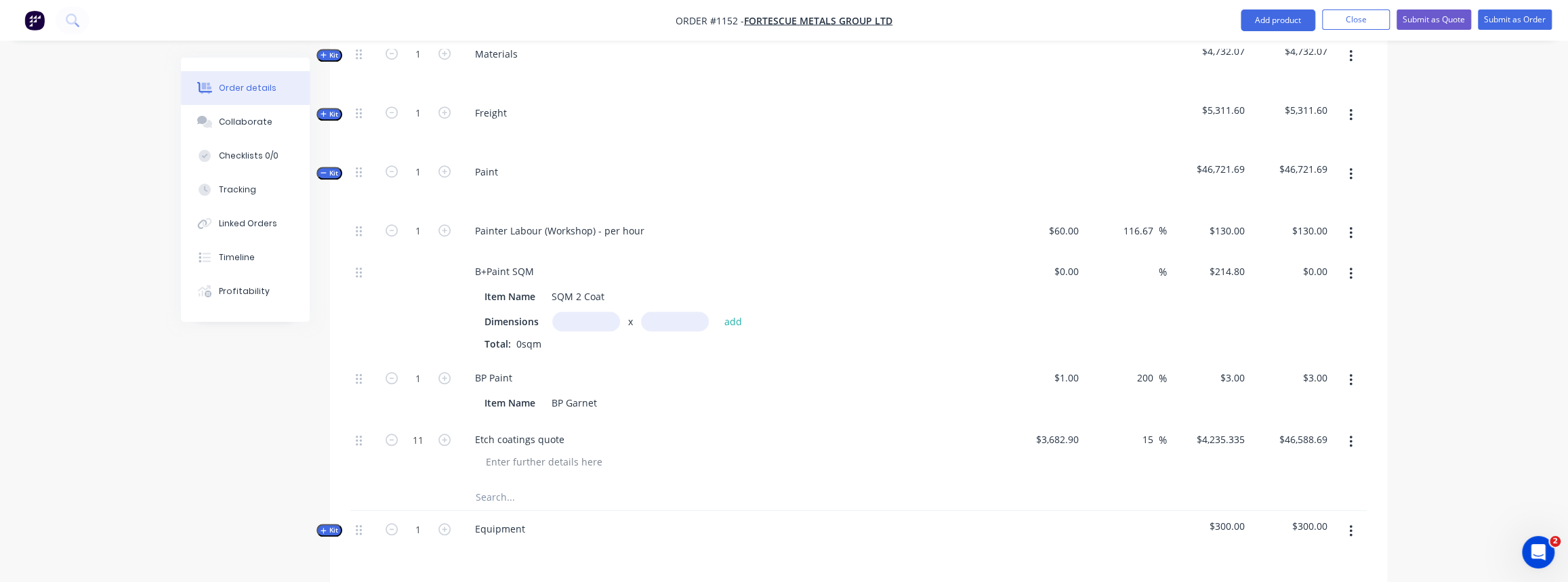
click at [337, 168] on span "Kit" at bounding box center [329, 173] width 17 height 10
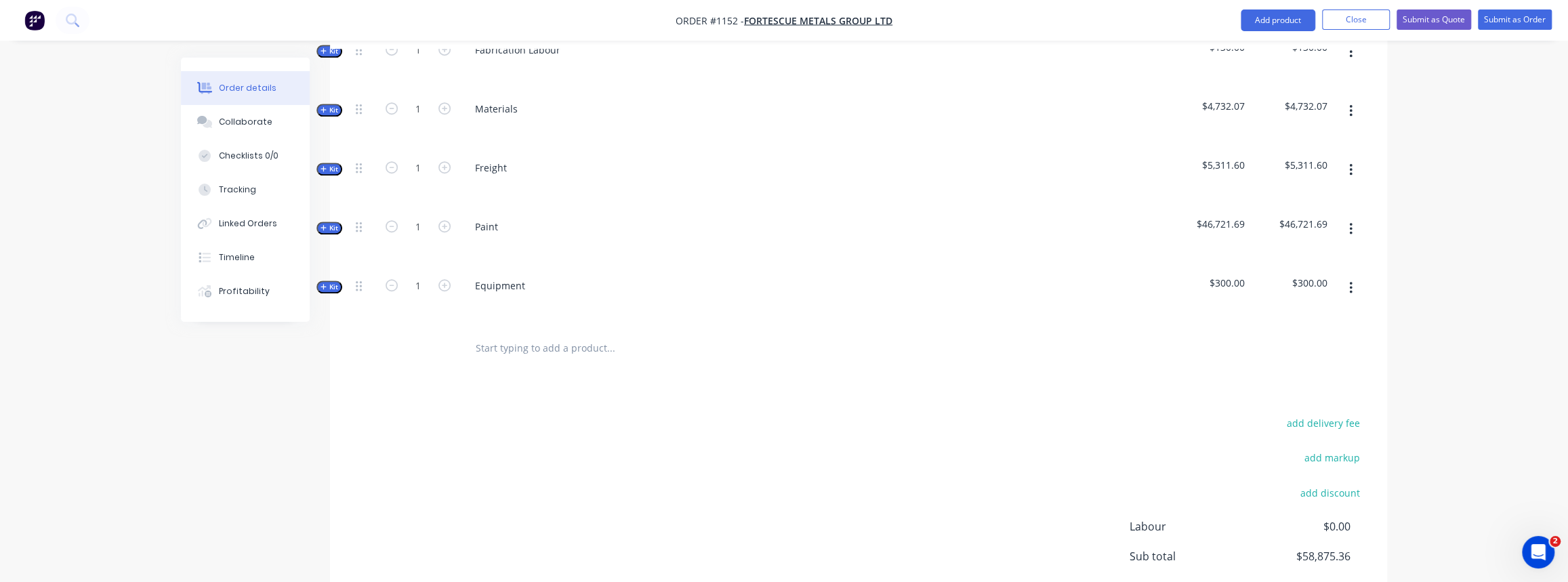
scroll to position [738, 0]
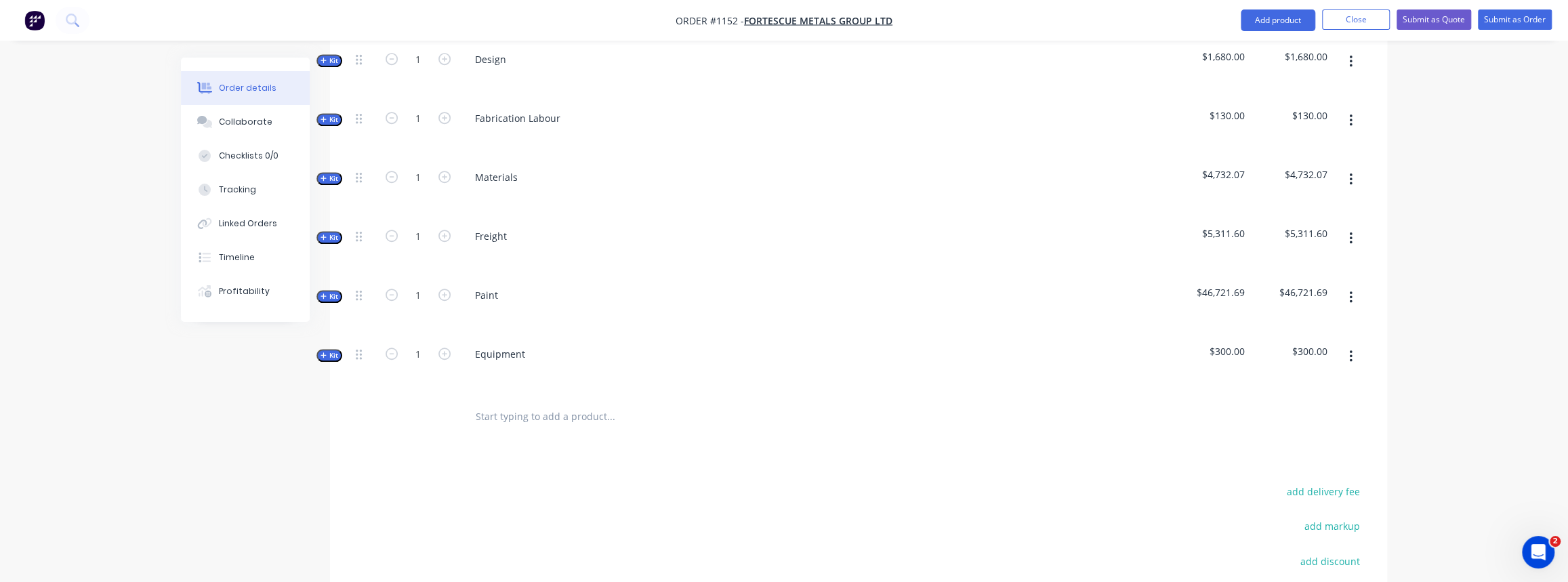
click at [329, 232] on span "Kit" at bounding box center [329, 237] width 17 height 10
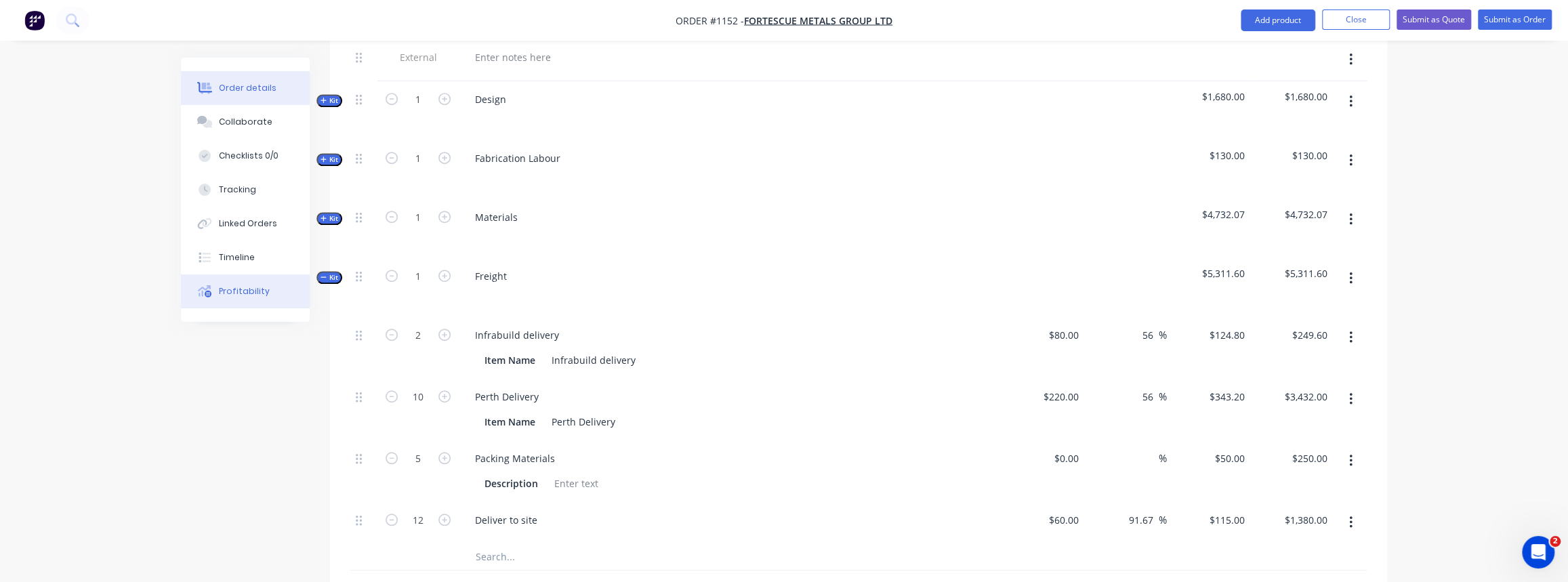
scroll to position [677, 0]
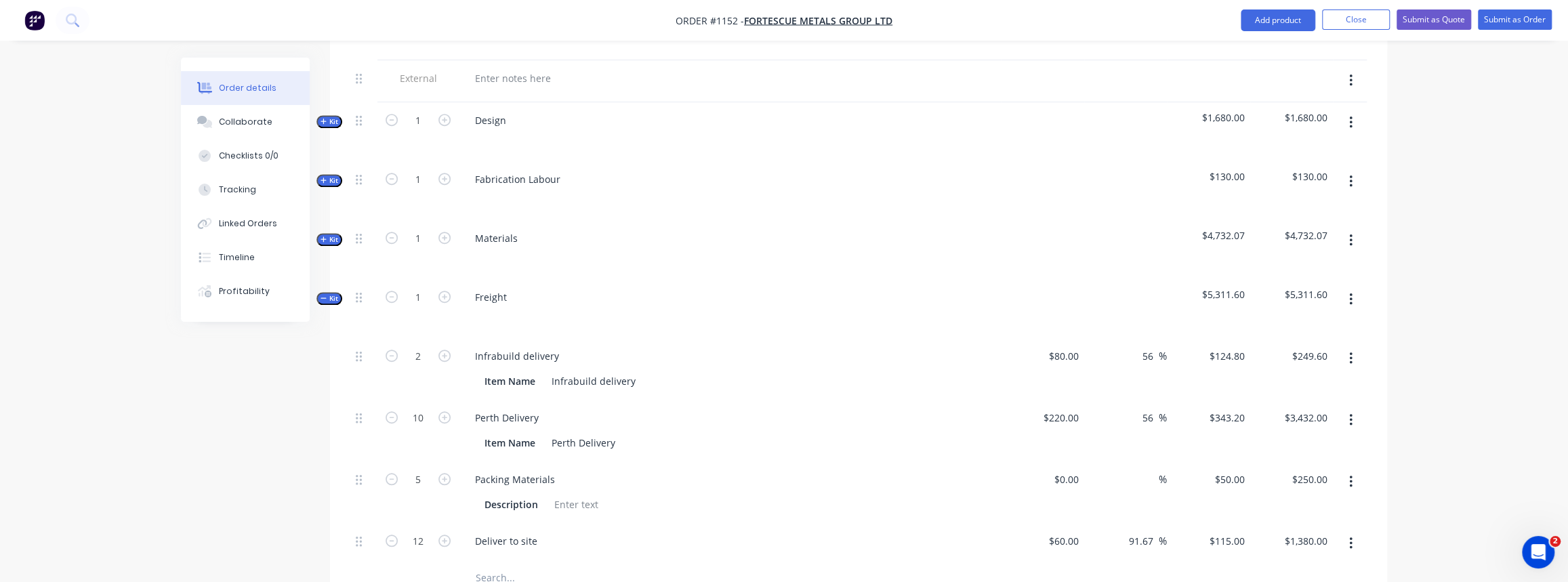
click at [321, 294] on icon "button" at bounding box center [323, 297] width 6 height 6
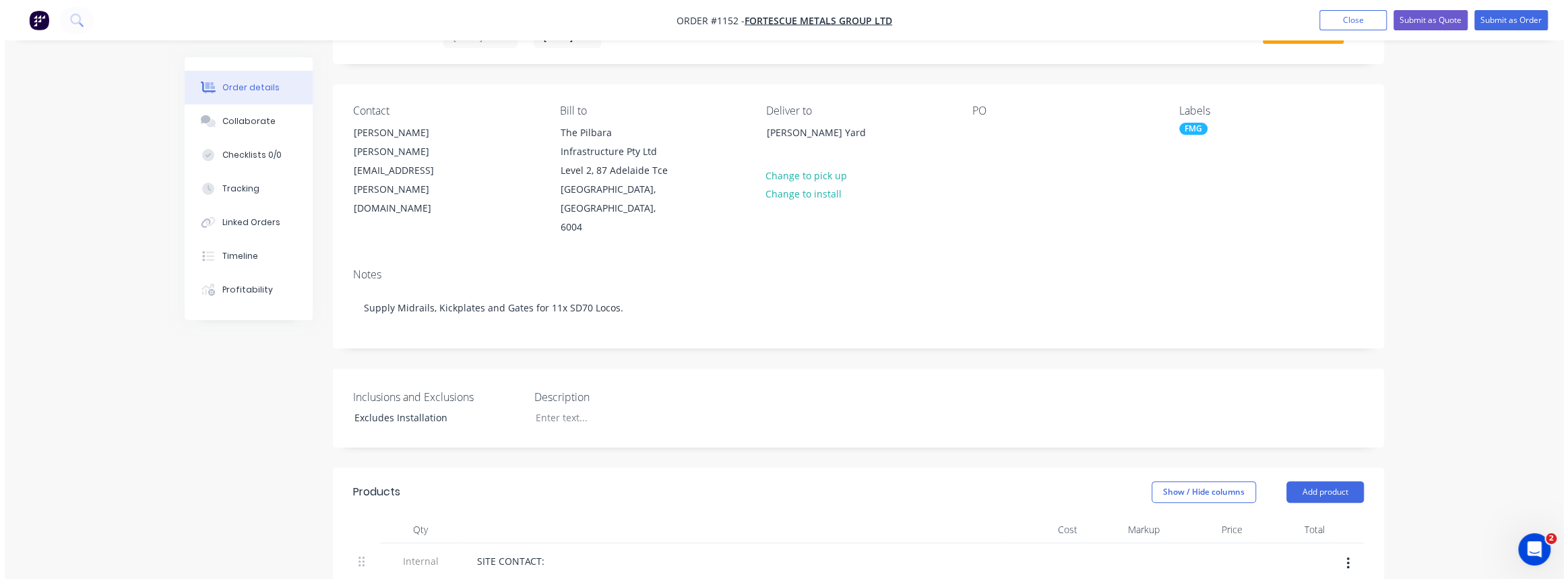
scroll to position [0, 0]
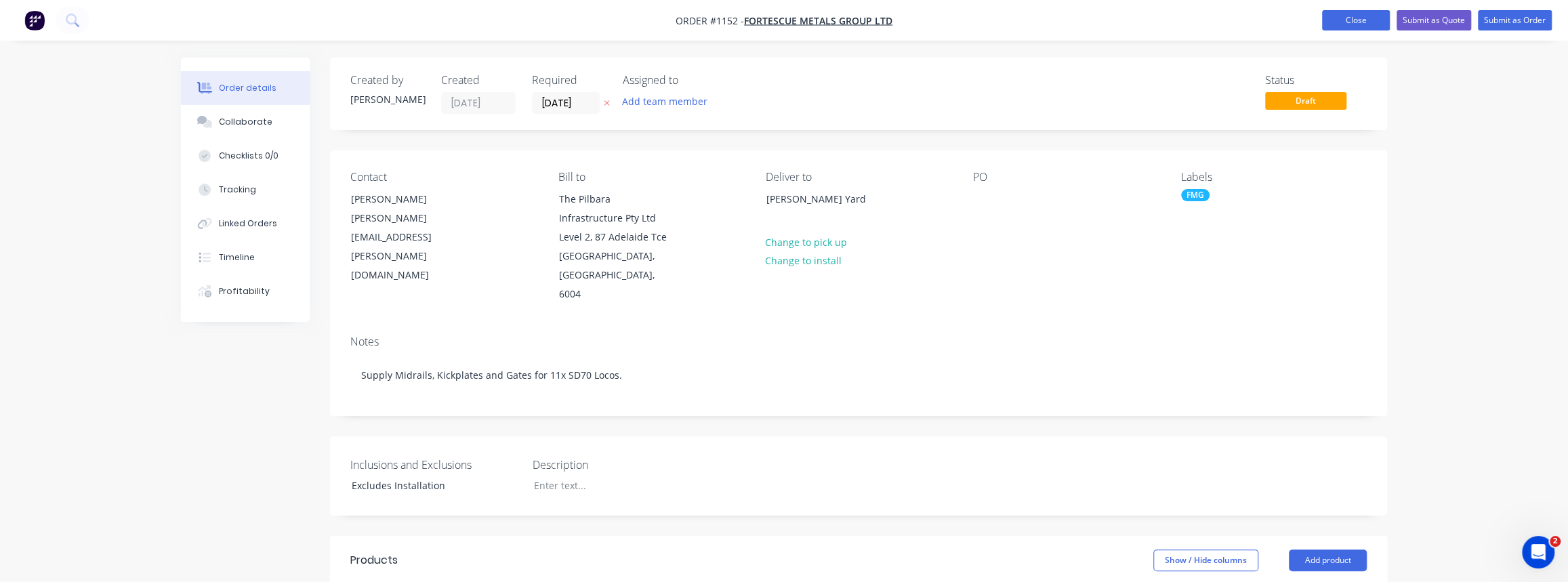
click at [1328, 13] on button "Close" at bounding box center [1356, 20] width 68 height 20
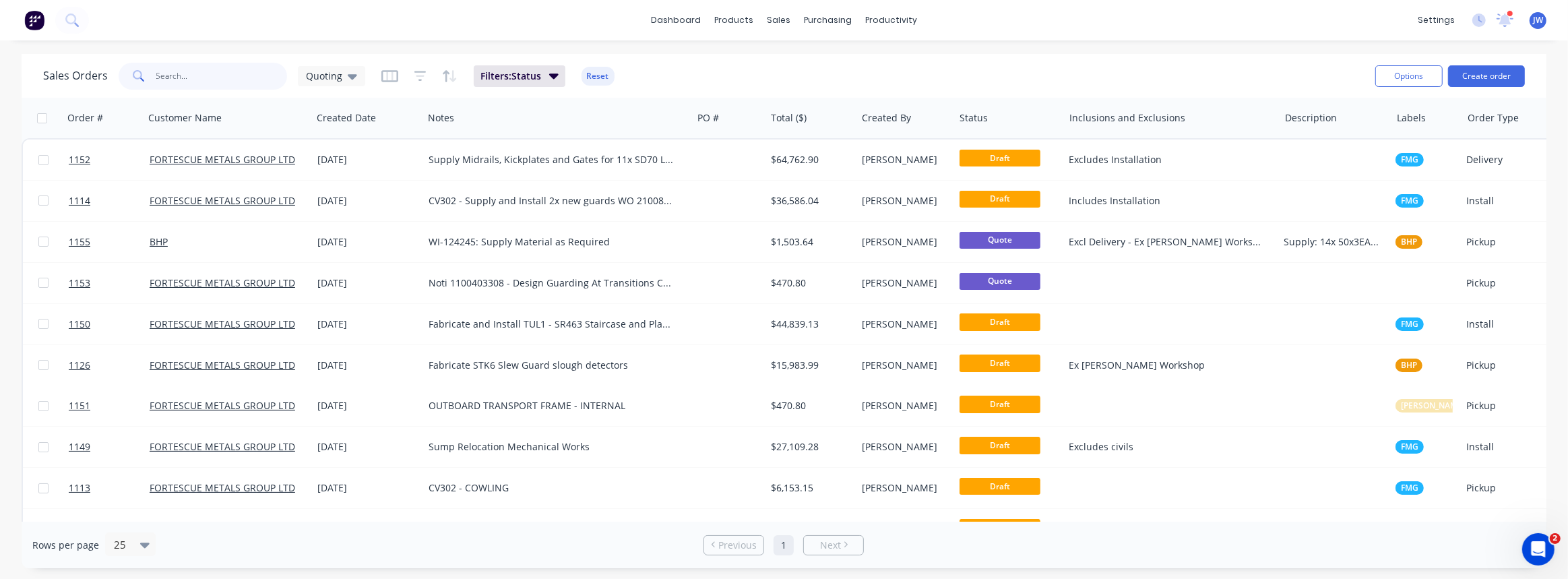
click at [231, 83] on input "text" at bounding box center [222, 77] width 132 height 27
type input "SHIPLOADER"
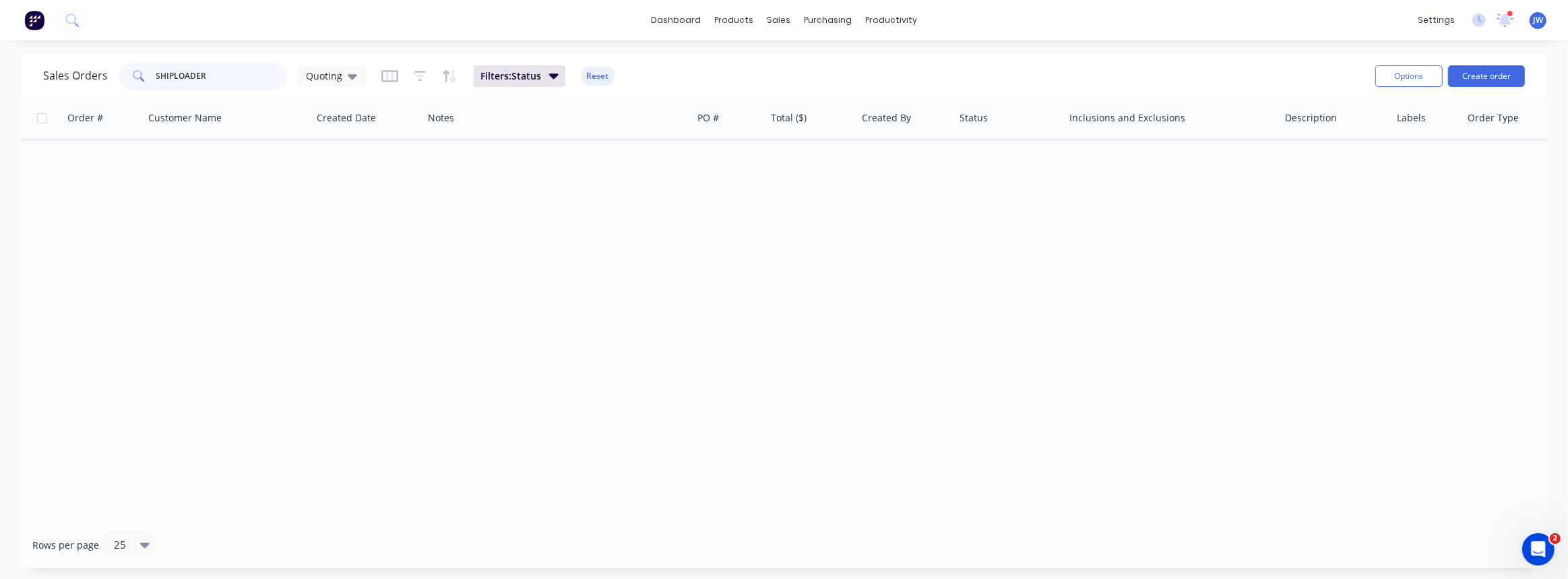
click at [197, 75] on input "SHIPLOADER" at bounding box center [222, 77] width 132 height 27
